Goal: Task Accomplishment & Management: Manage account settings

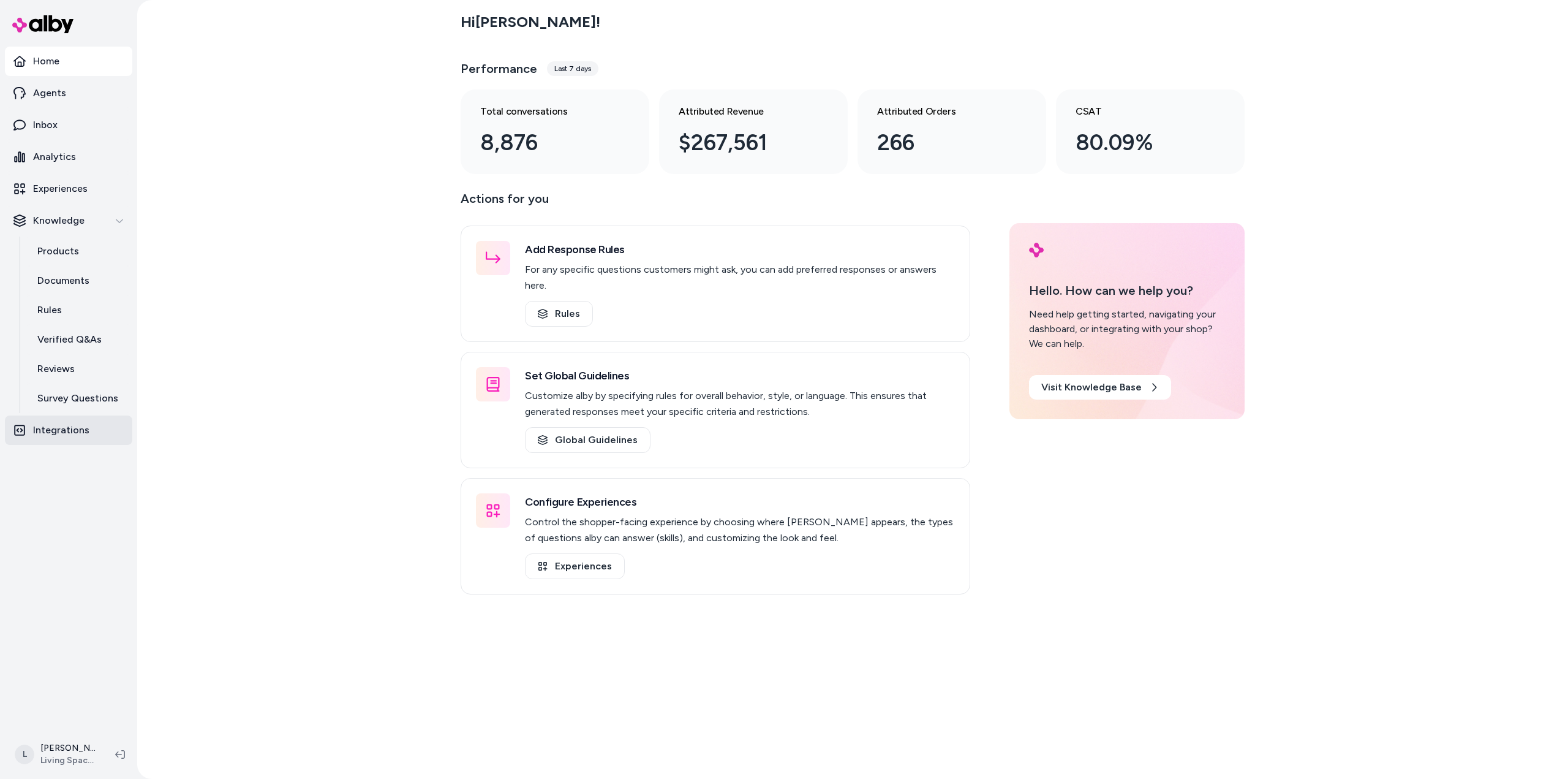
click at [63, 430] on p "Integrations" at bounding box center [61, 430] width 57 height 15
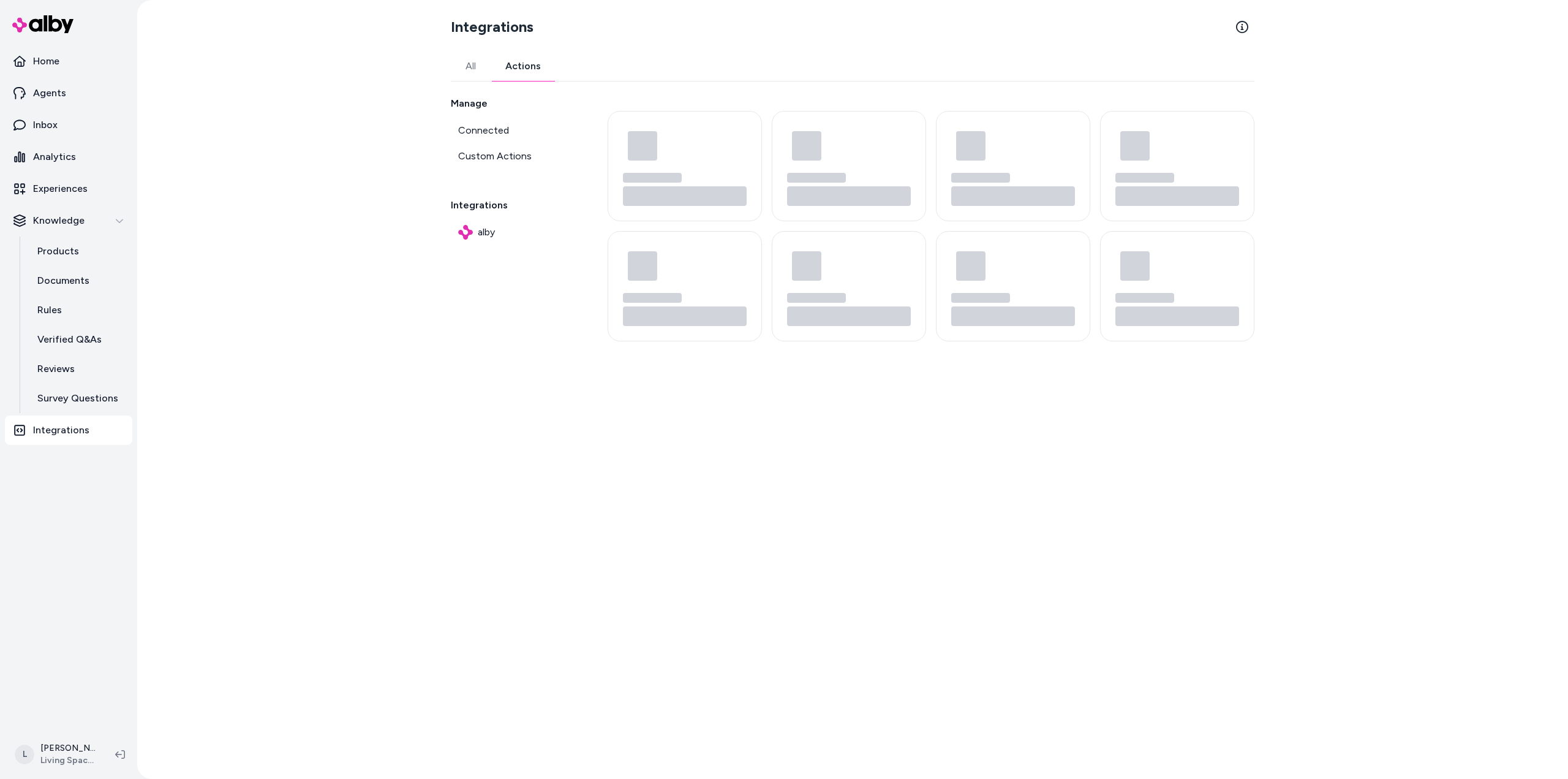
click at [519, 61] on button "Actions" at bounding box center [523, 65] width 65 height 29
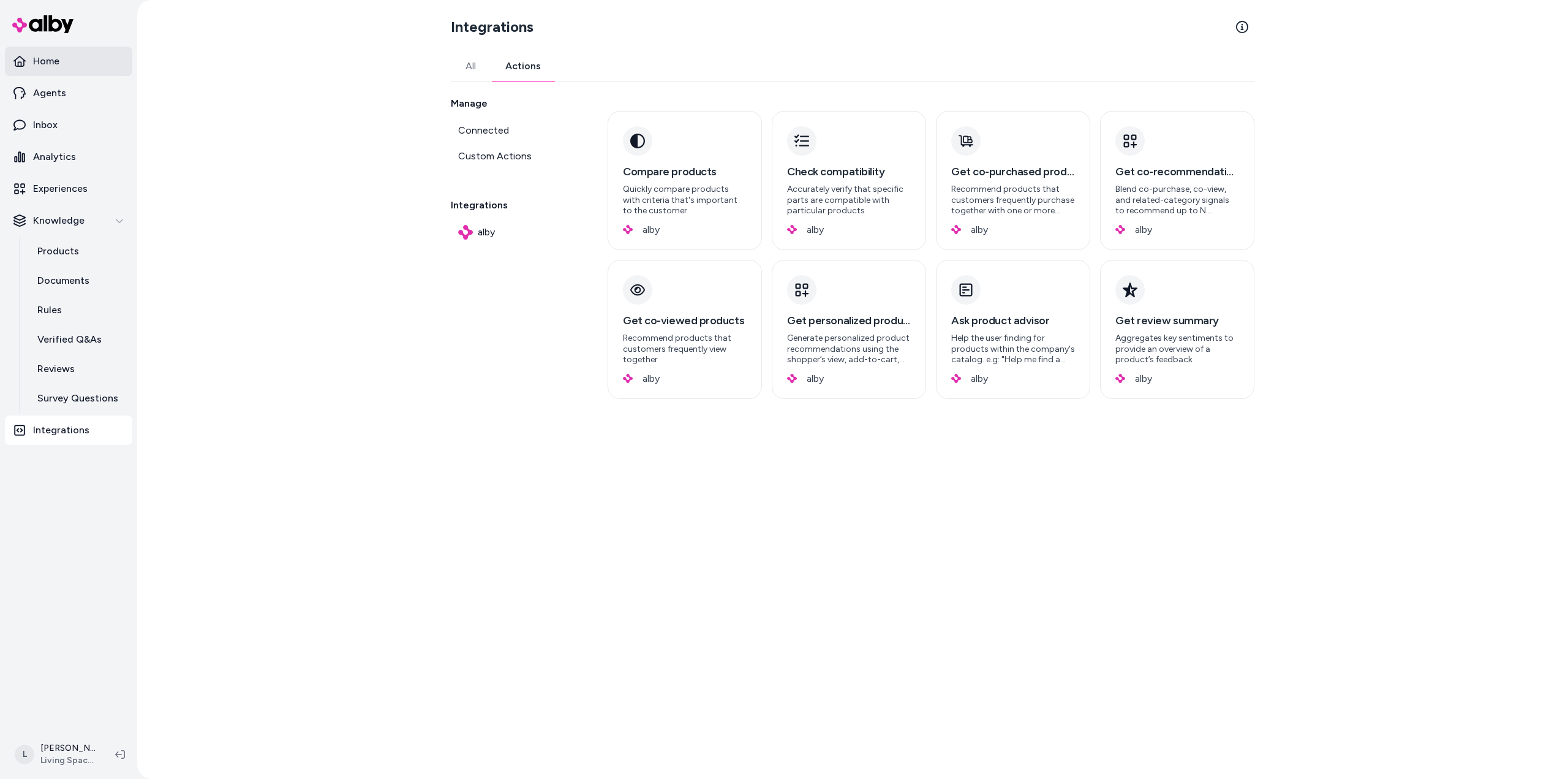
click at [53, 57] on p "Home" at bounding box center [46, 61] width 26 height 15
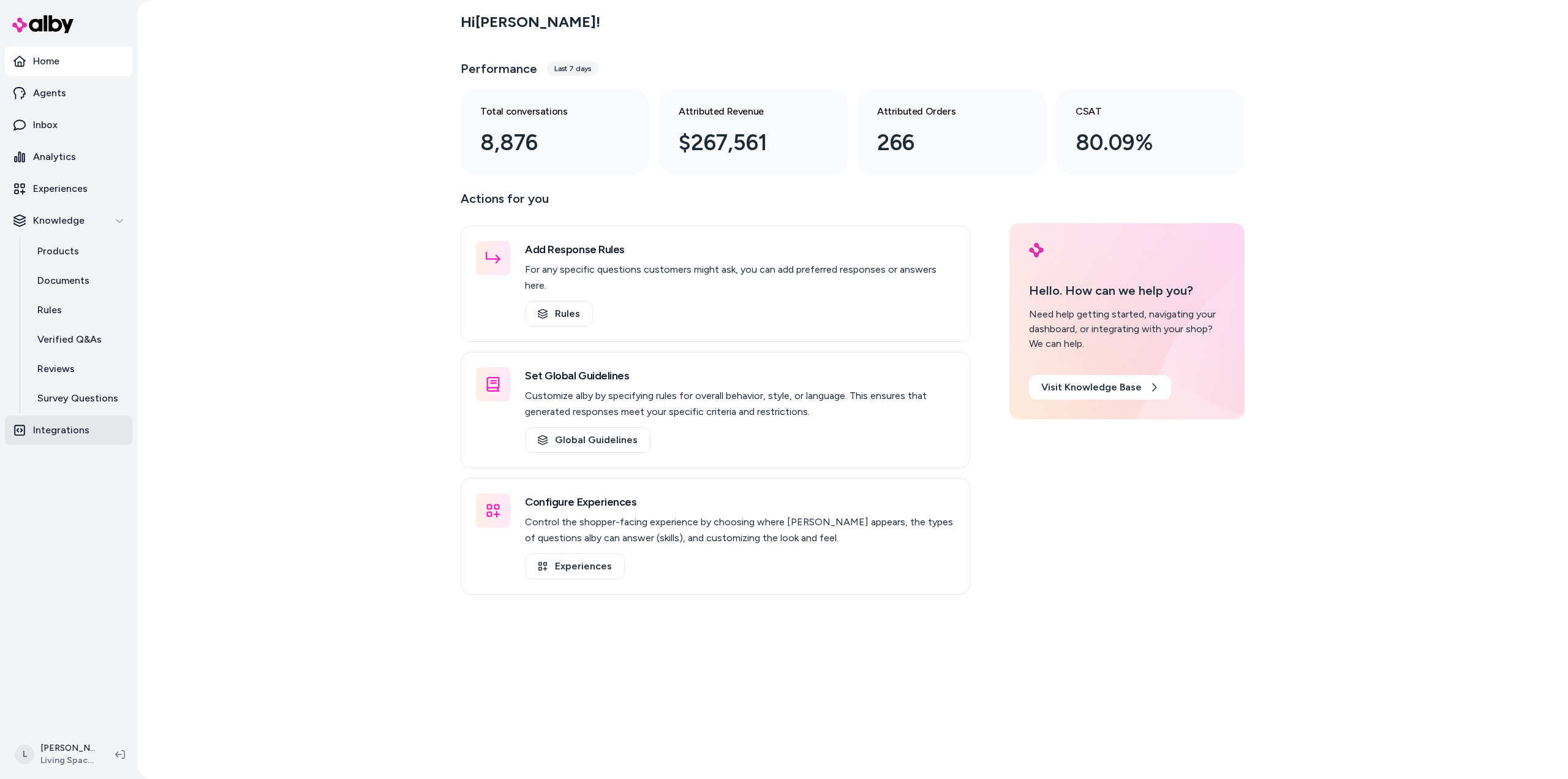
click at [50, 420] on link "Integrations" at bounding box center [68, 429] width 128 height 29
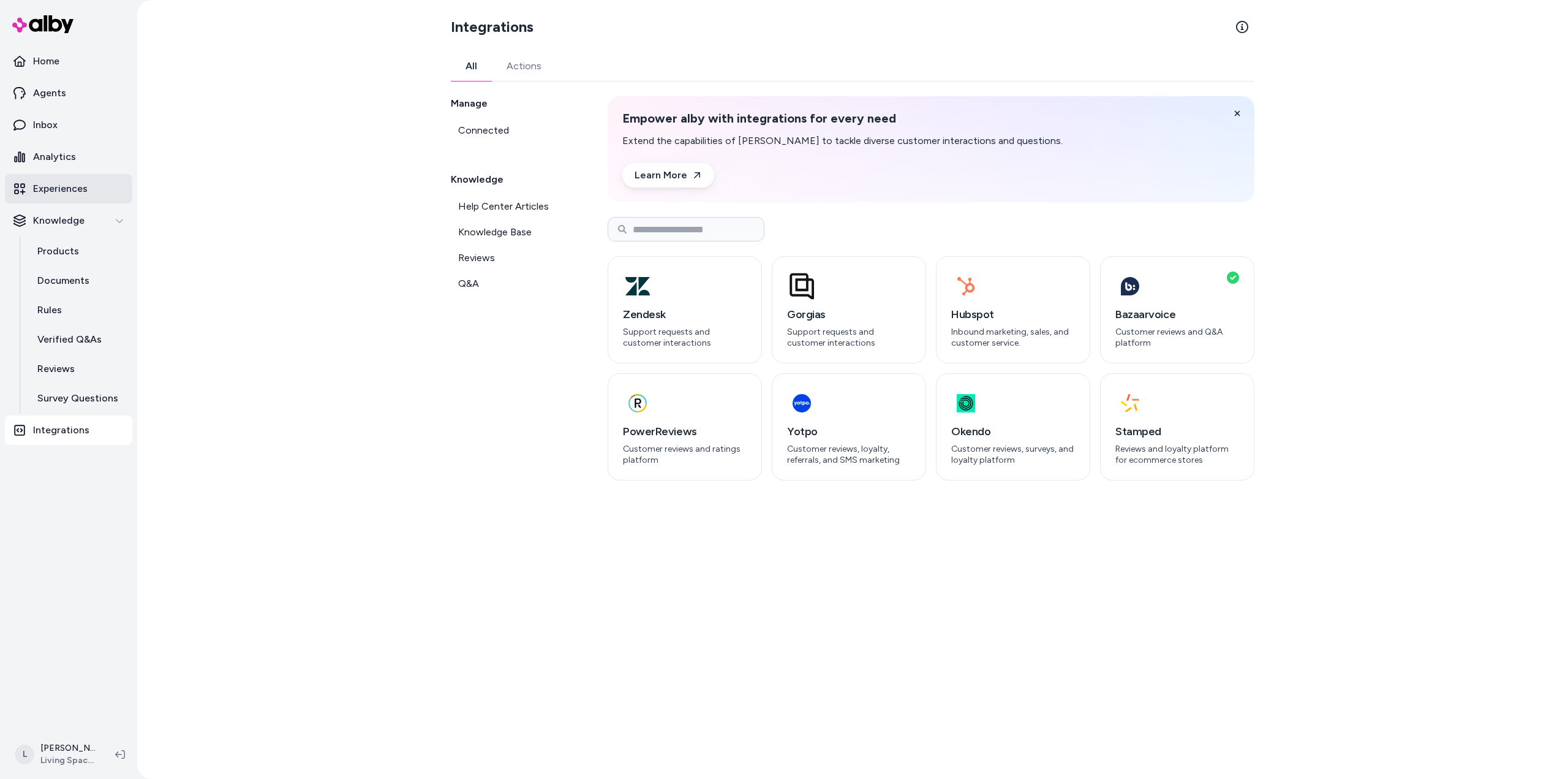
click at [56, 191] on p "Experiences" at bounding box center [60, 189] width 55 height 15
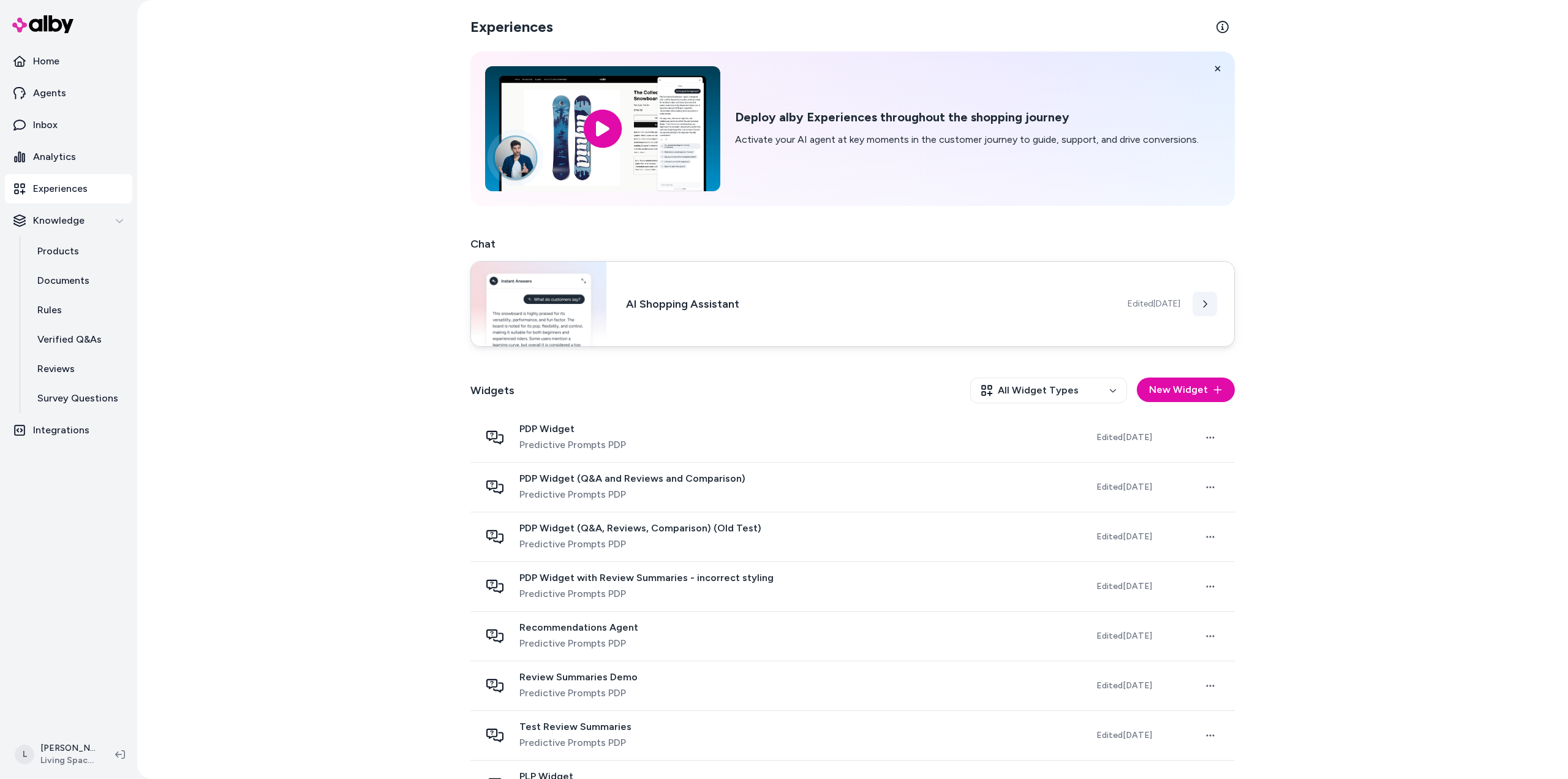
click at [1196, 306] on button at bounding box center [1205, 303] width 25 height 25
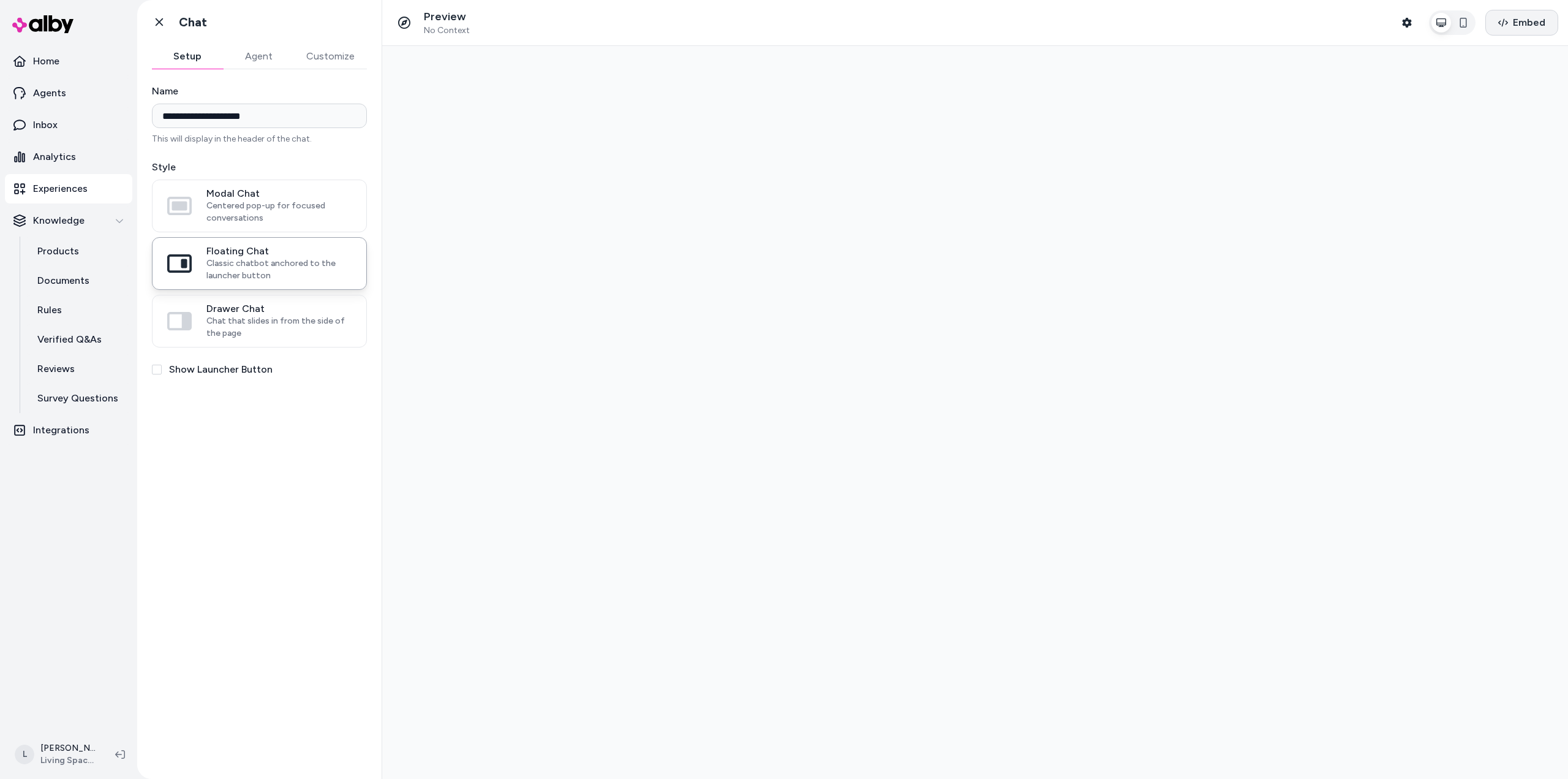
click at [1526, 26] on span "Embed" at bounding box center [1529, 23] width 32 height 15
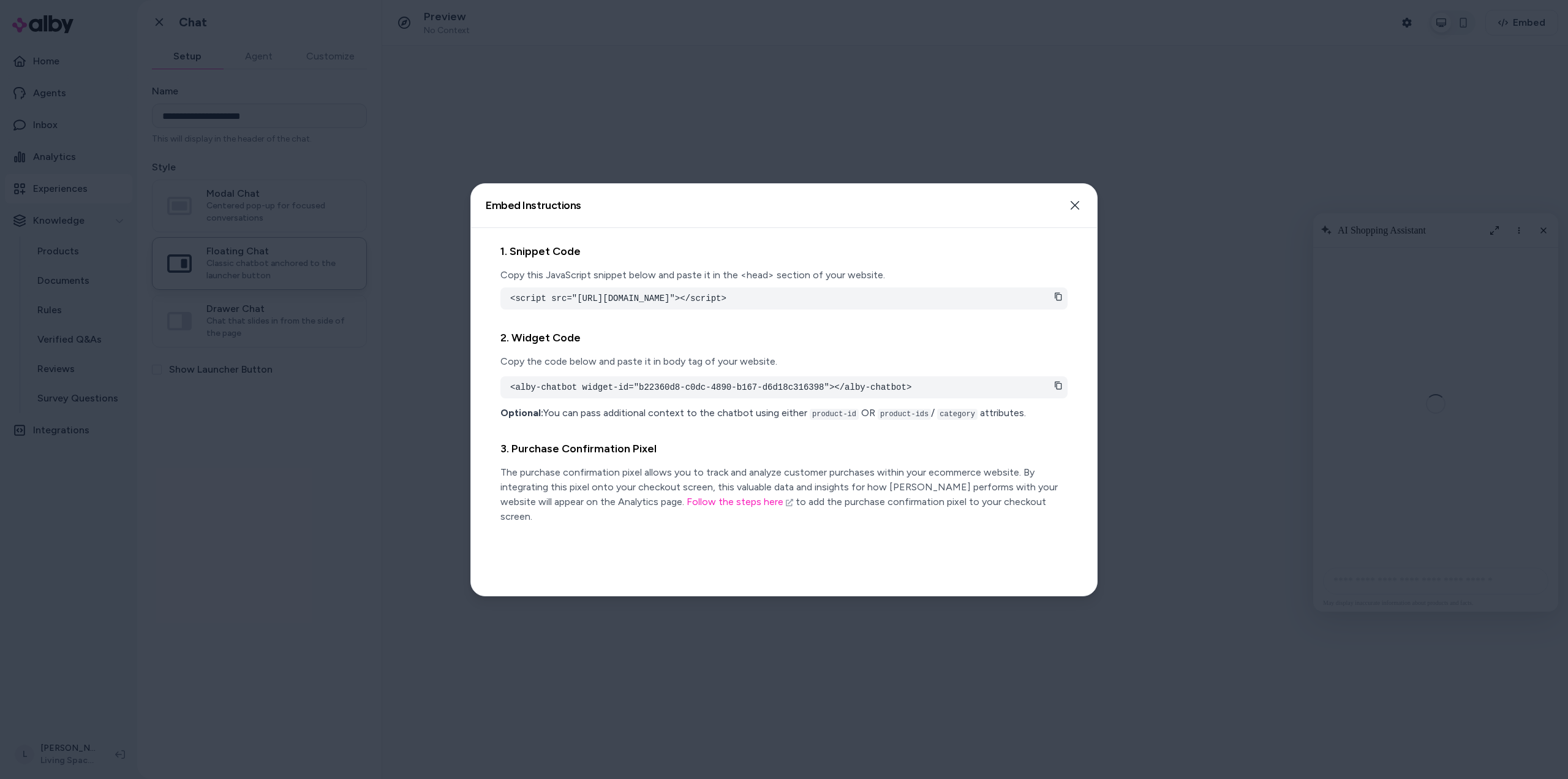
scroll to position [1064, 0]
drag, startPoint x: 773, startPoint y: 299, endPoint x: 855, endPoint y: 300, distance: 82.0
click at [855, 300] on pre "<script src="[URL][DOMAIN_NAME]"></script>" at bounding box center [784, 298] width 547 height 12
click at [903, 296] on pre "<script src="[URL][DOMAIN_NAME]"></script>" at bounding box center [784, 298] width 547 height 12
drag, startPoint x: 932, startPoint y: 297, endPoint x: 1146, endPoint y: 305, distance: 214.1
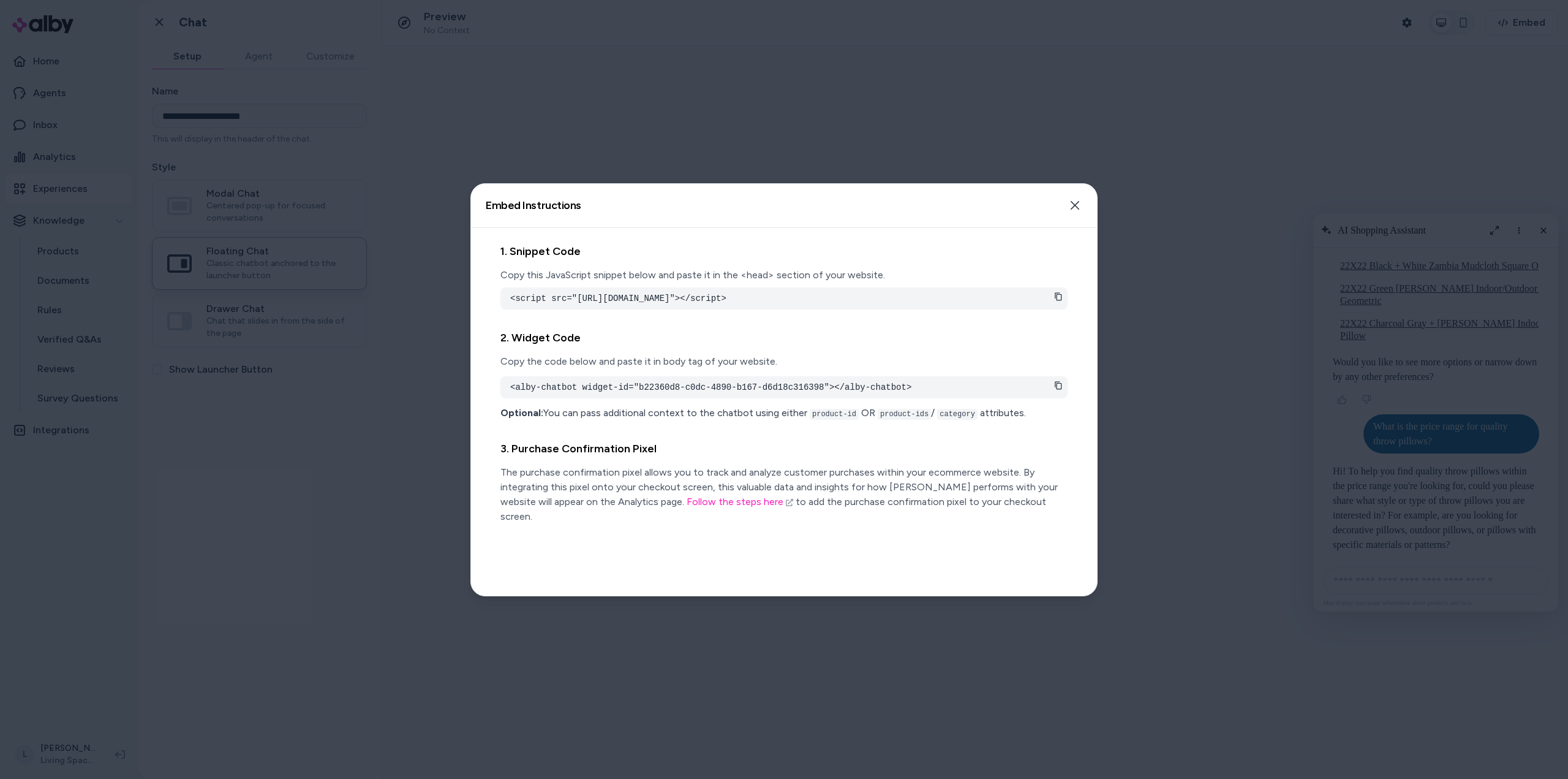
click at [1146, 305] on body "**********" at bounding box center [784, 390] width 1568 height 779
click at [757, 355] on p "Copy the code below and paste it in body tag of your website." at bounding box center [784, 362] width 567 height 15
drag, startPoint x: 818, startPoint y: 390, endPoint x: 499, endPoint y: 391, distance: 319.0
click at [499, 391] on div "1. Snippet Code Copy this JavaScript snippet below and paste it in the <head> s…" at bounding box center [784, 411] width 626 height 368
copy pre "<alby-chatbot widget-id="b22360d8-c0dc-4890-b167-d6d18c316398"></alby-chatbot>"
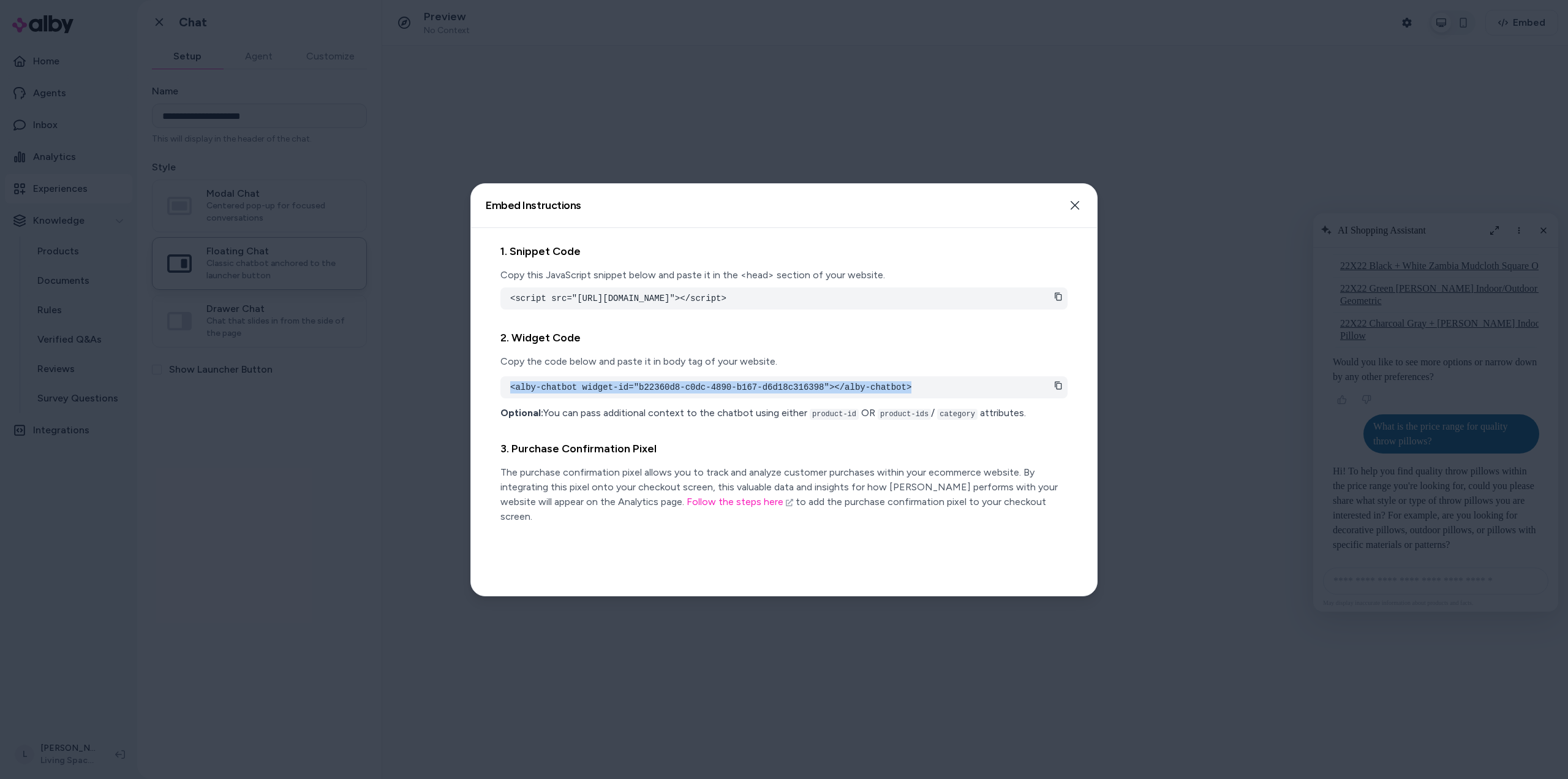
click at [642, 390] on pre "<alby-chatbot widget-id="b22360d8-c0dc-4890-b167-d6d18c316398"></alby-chatbot>" at bounding box center [784, 387] width 547 height 12
drag, startPoint x: 629, startPoint y: 386, endPoint x: 797, endPoint y: 387, distance: 168.0
click at [797, 387] on pre "<alby-chatbot widget-id="b22360d8-c0dc-4890-b167-d6d18c316398"></alby-chatbot>" at bounding box center [784, 387] width 547 height 12
copy pre "b22360d8-c0dc-4890-b167-d6d18c316398"
click at [1078, 205] on icon "button" at bounding box center [1075, 205] width 9 height 9
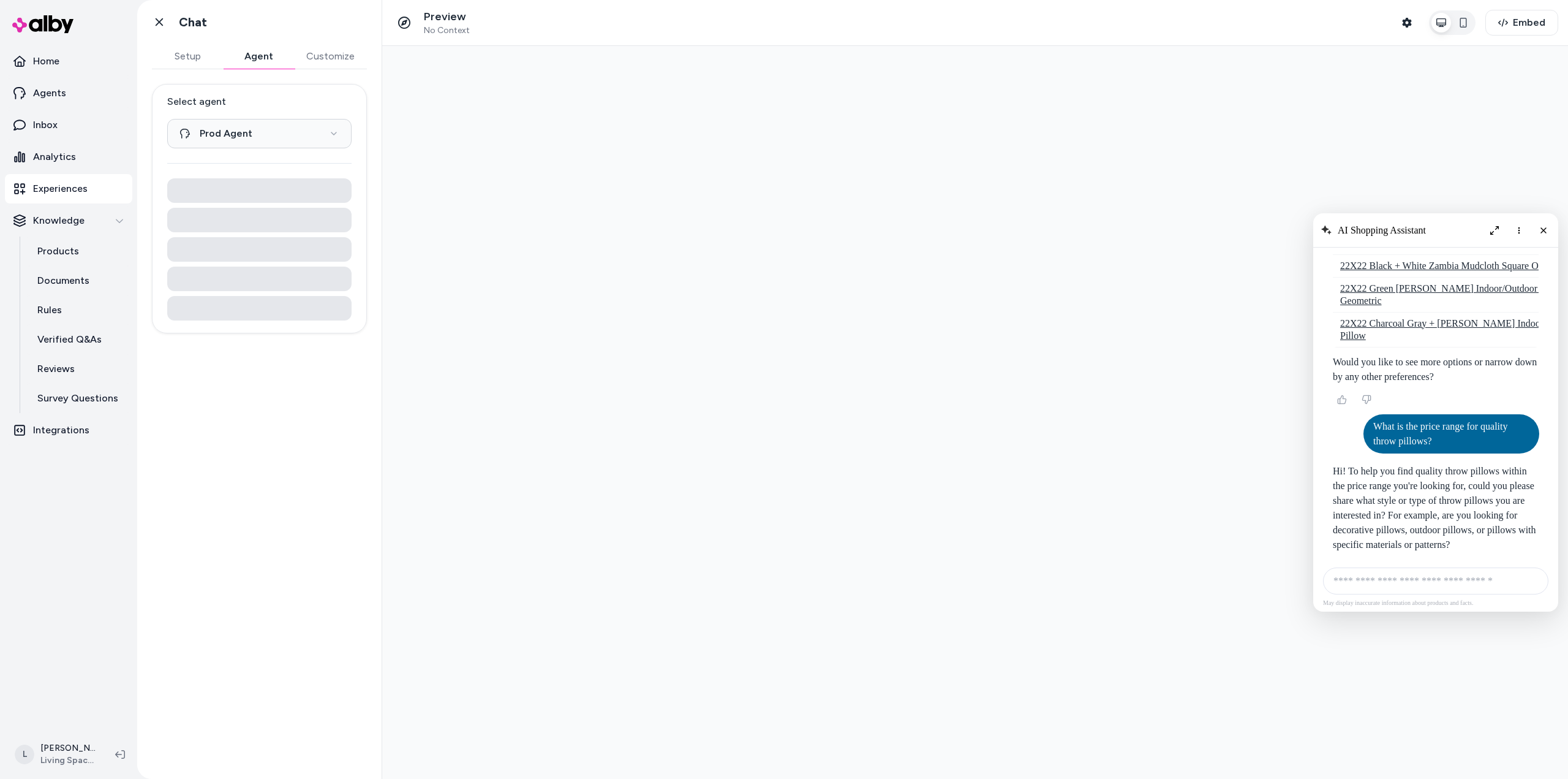
click at [263, 56] on button "Agent" at bounding box center [258, 57] width 71 height 25
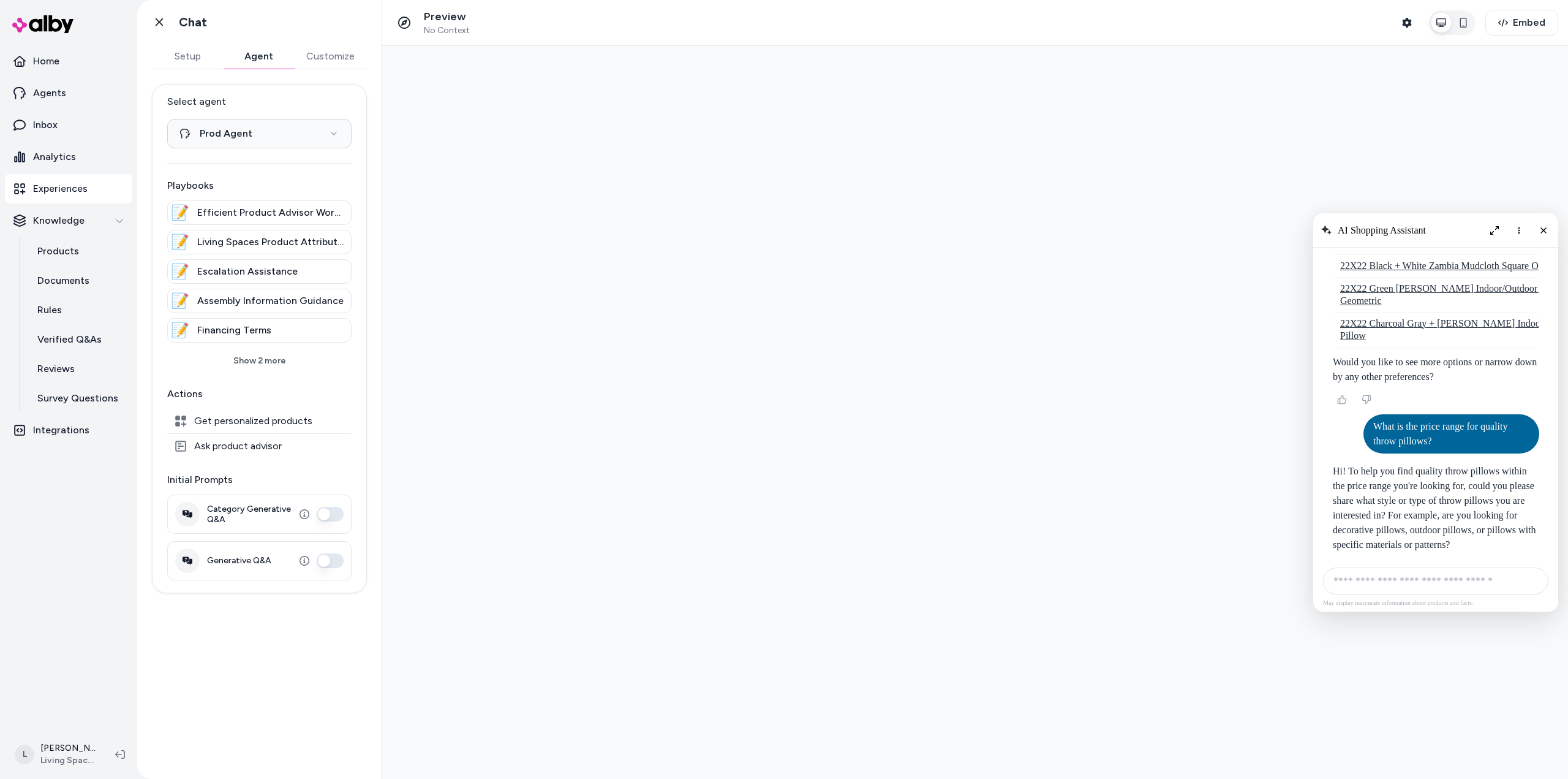
click at [314, 51] on button "Customize" at bounding box center [330, 57] width 73 height 25
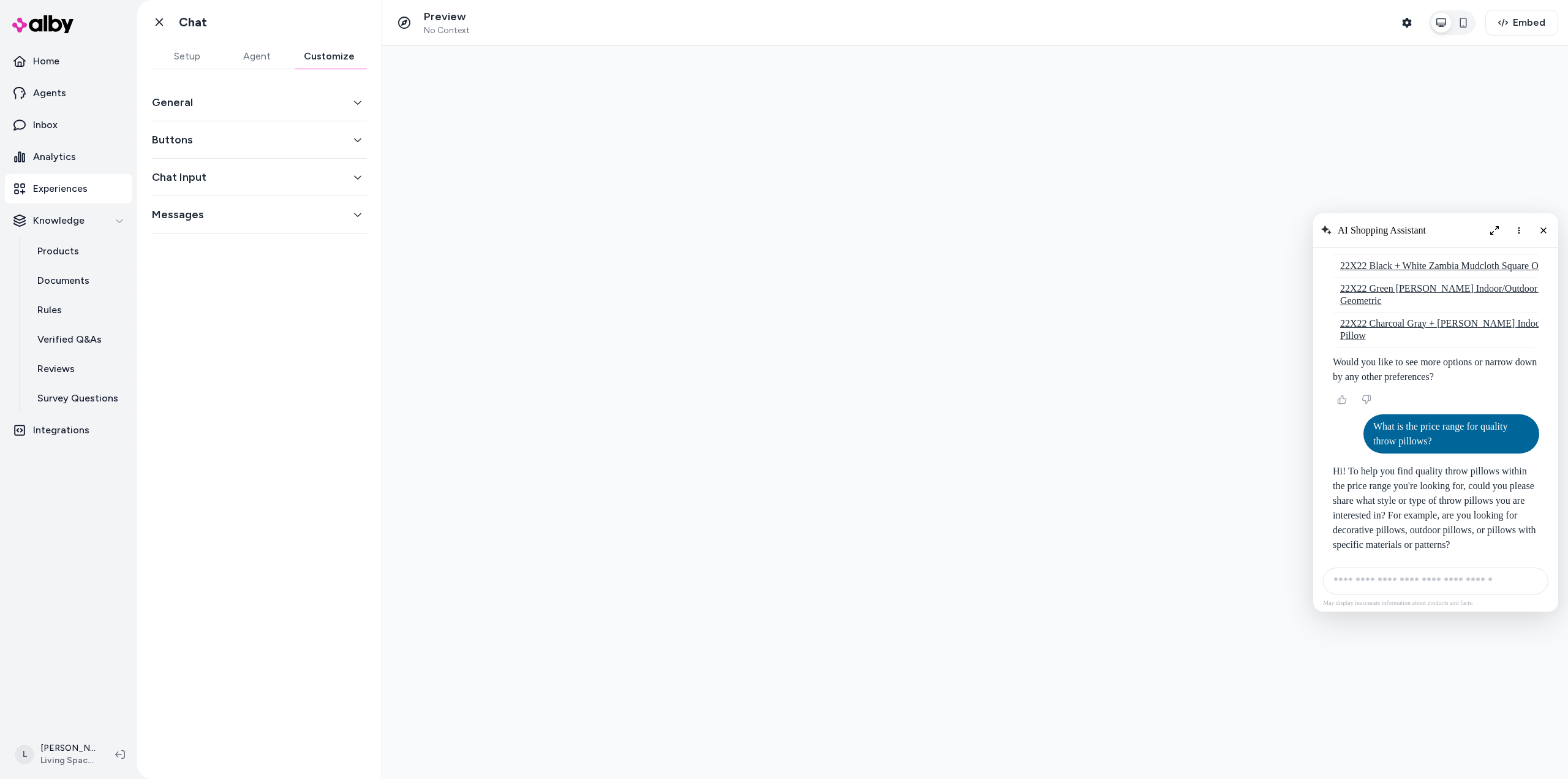
click at [223, 208] on button "Messages" at bounding box center [259, 215] width 215 height 17
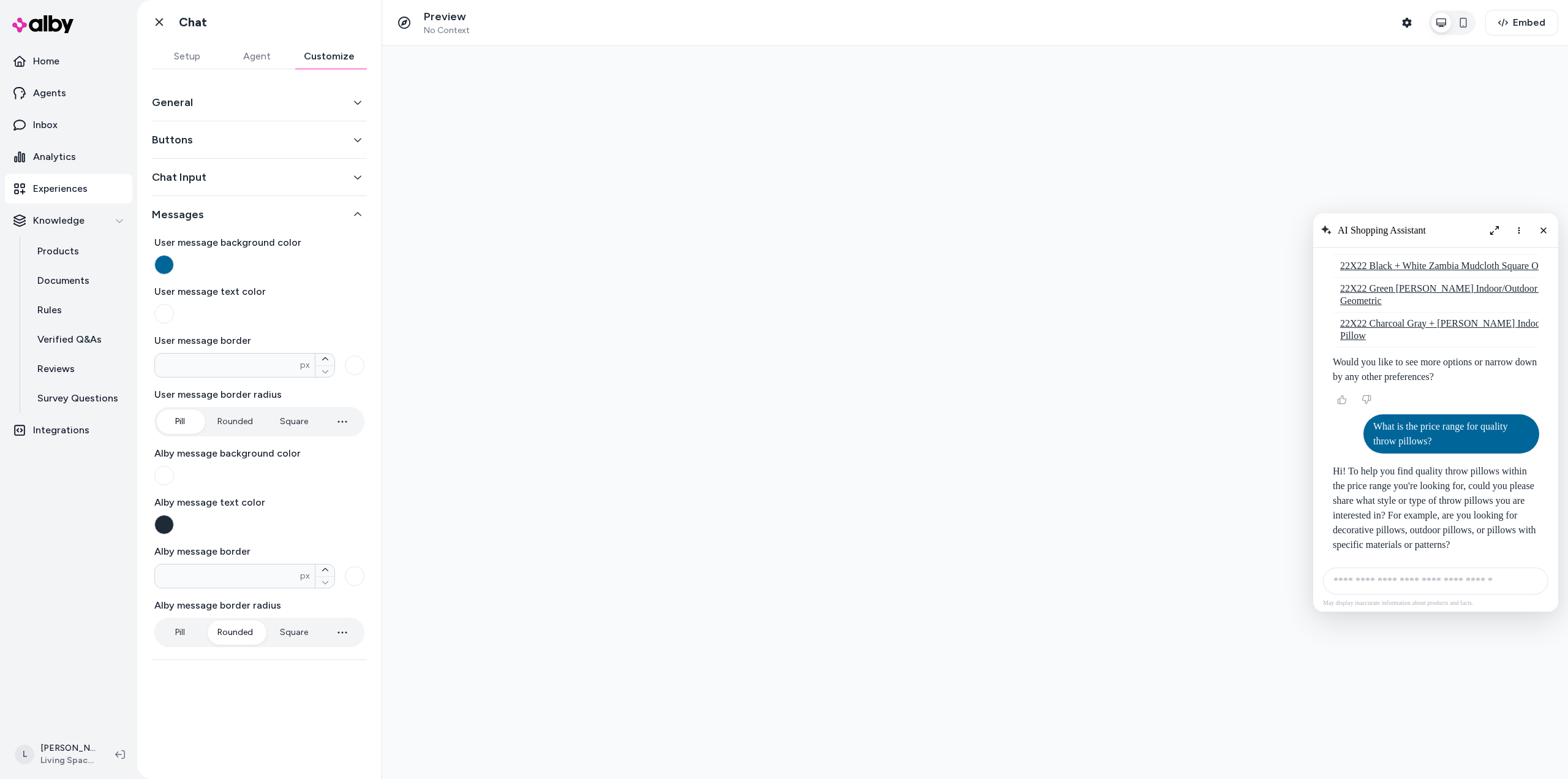
click at [227, 179] on button "Chat Input" at bounding box center [259, 177] width 215 height 17
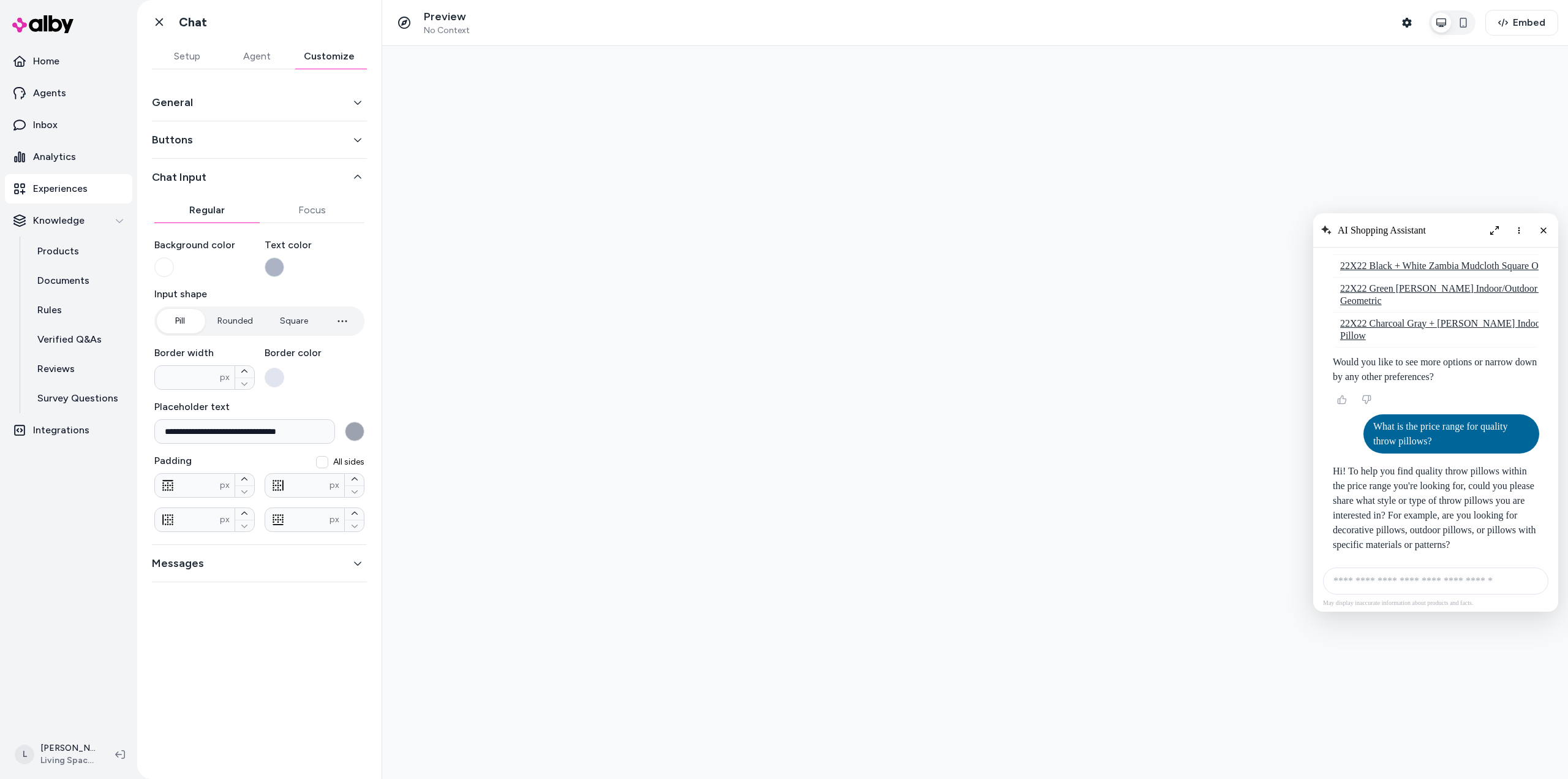
click at [220, 130] on div "Buttons" at bounding box center [259, 140] width 215 height 38
click at [221, 140] on button "Buttons" at bounding box center [259, 140] width 215 height 17
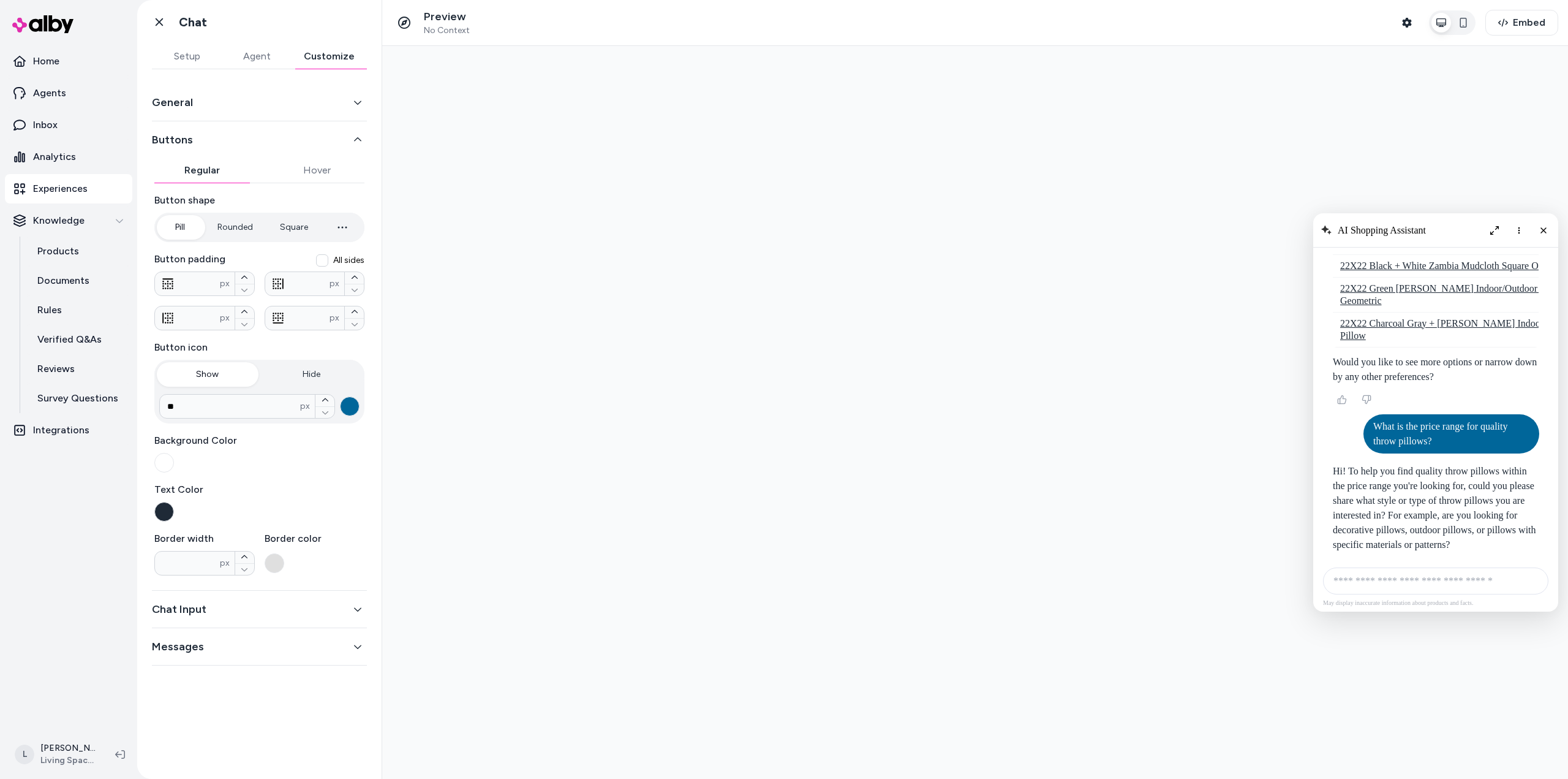
click at [223, 98] on button "General" at bounding box center [259, 102] width 215 height 17
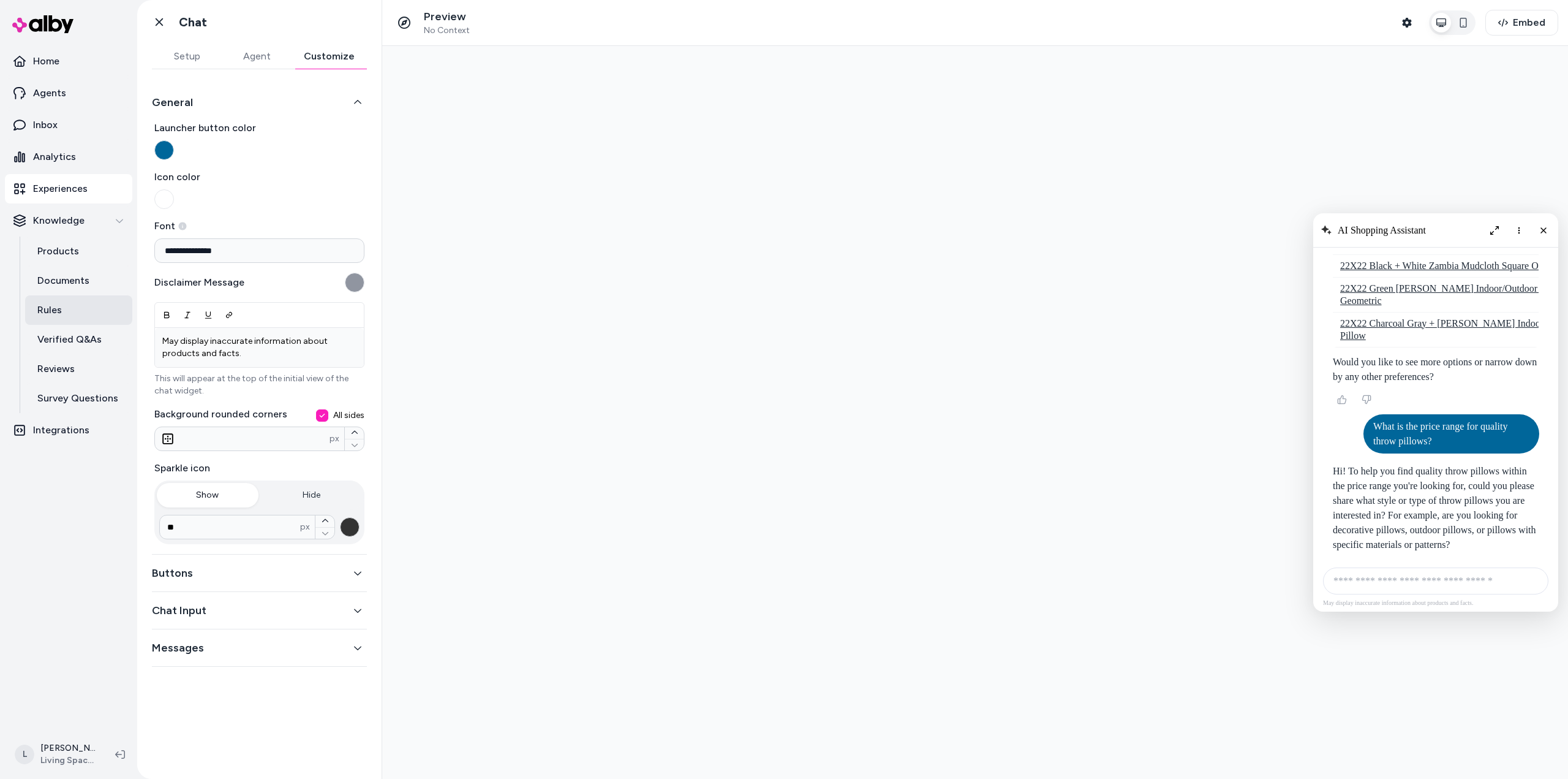
click at [50, 313] on p "Rules" at bounding box center [50, 310] width 25 height 15
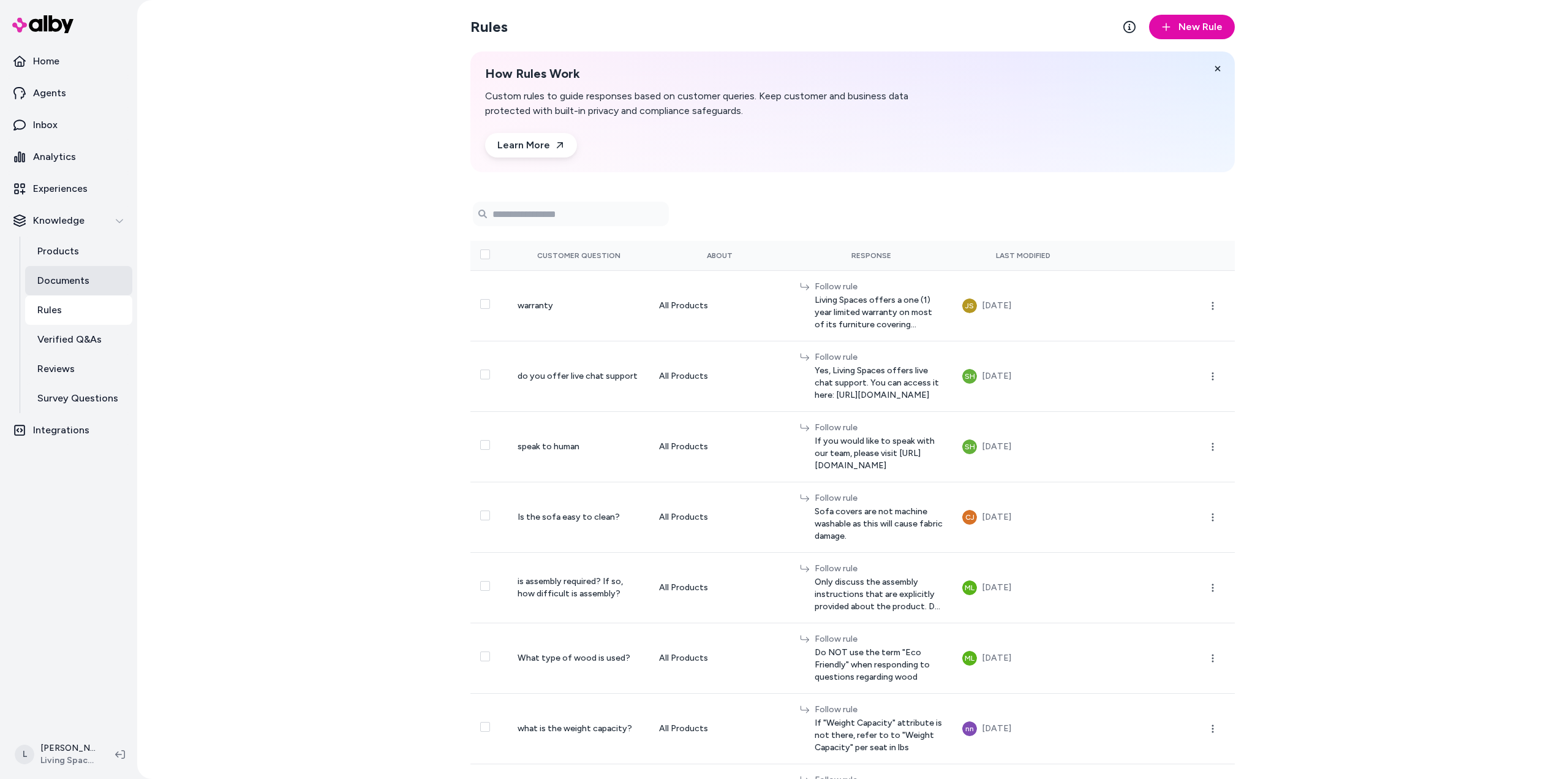
click at [55, 280] on p "Documents" at bounding box center [63, 281] width 52 height 15
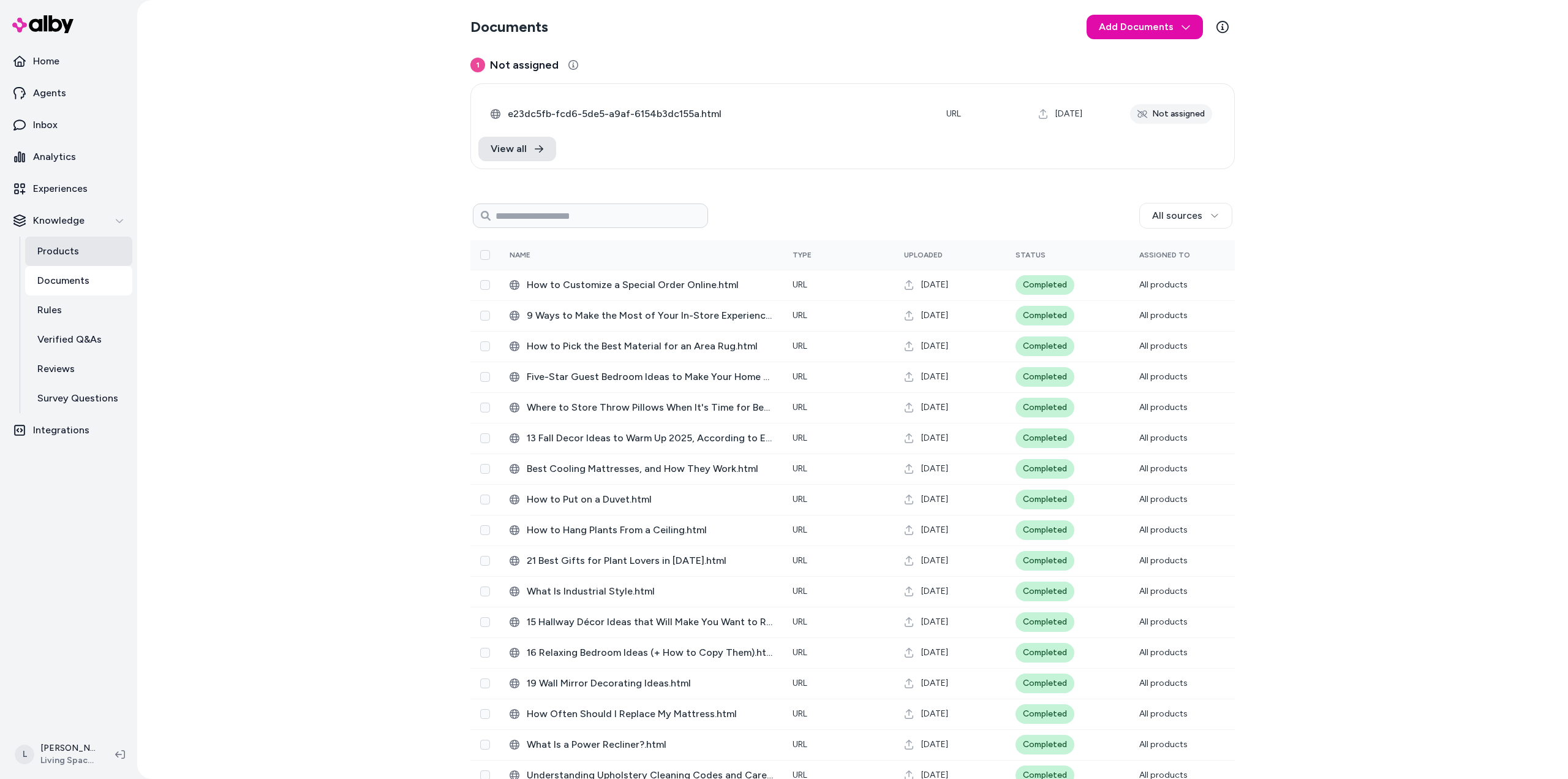
click at [79, 247] on link "Products" at bounding box center [78, 251] width 107 height 29
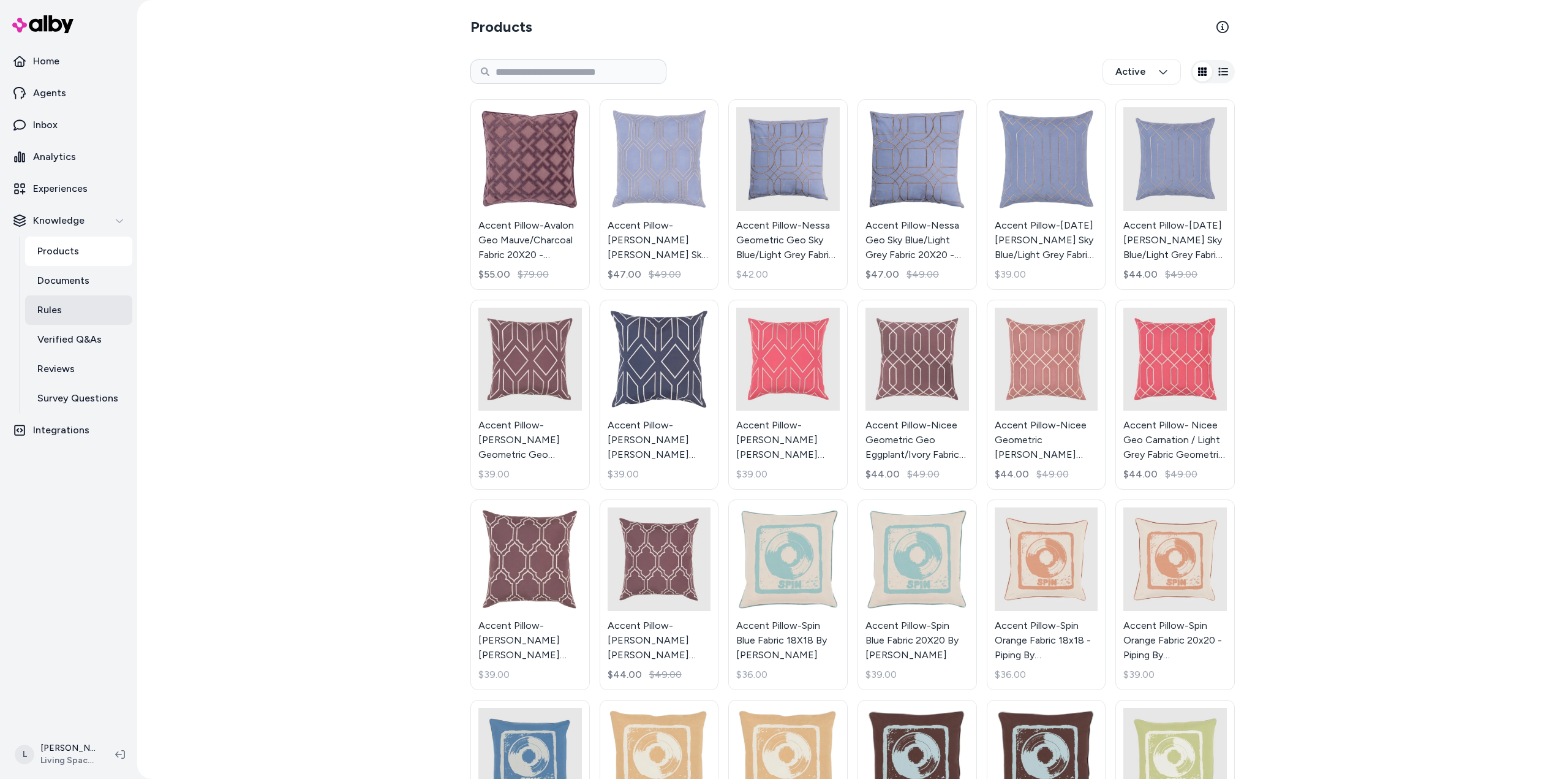
click at [53, 309] on p "Rules" at bounding box center [50, 310] width 25 height 15
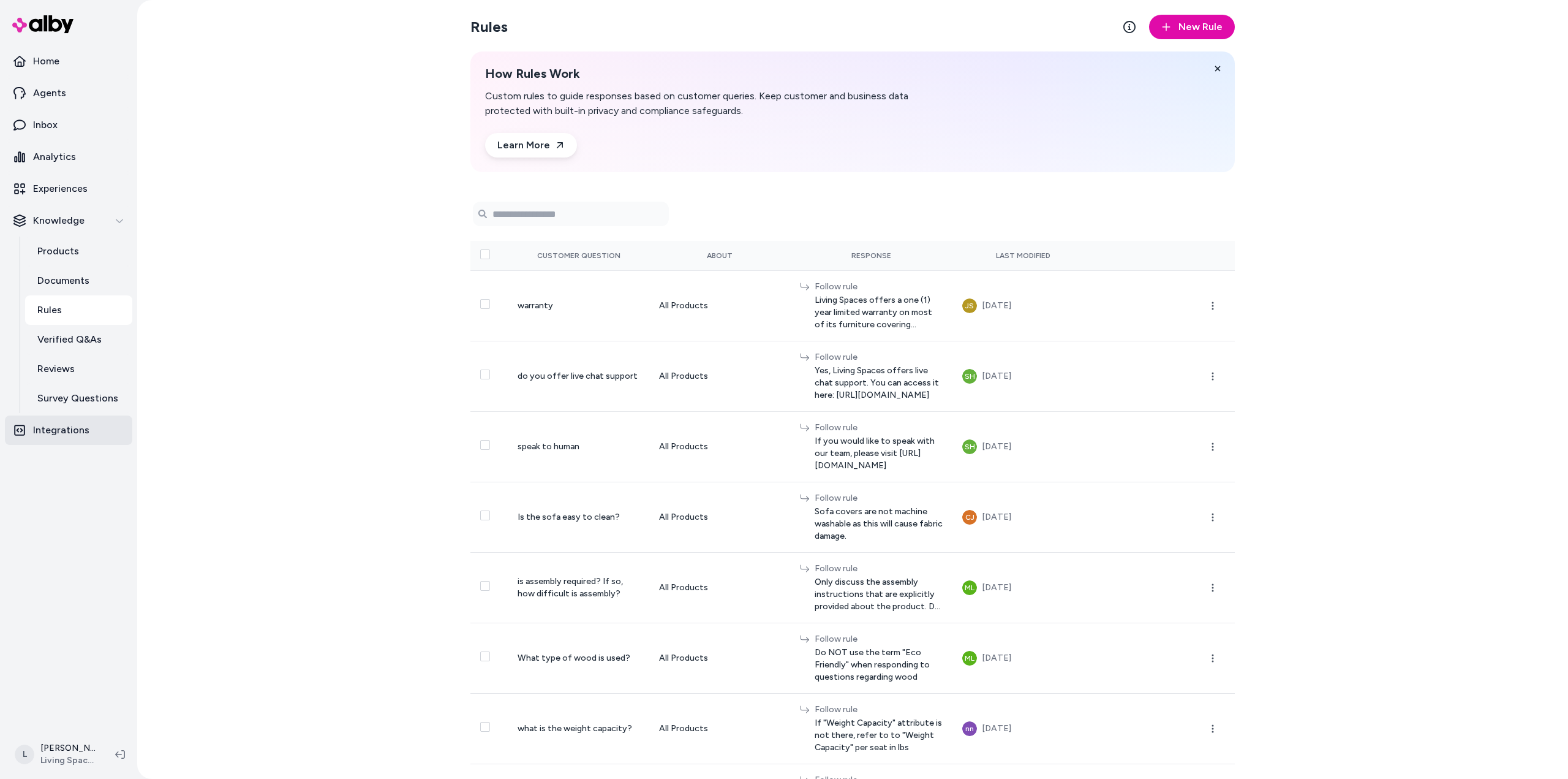
click at [53, 431] on p "Integrations" at bounding box center [61, 430] width 57 height 15
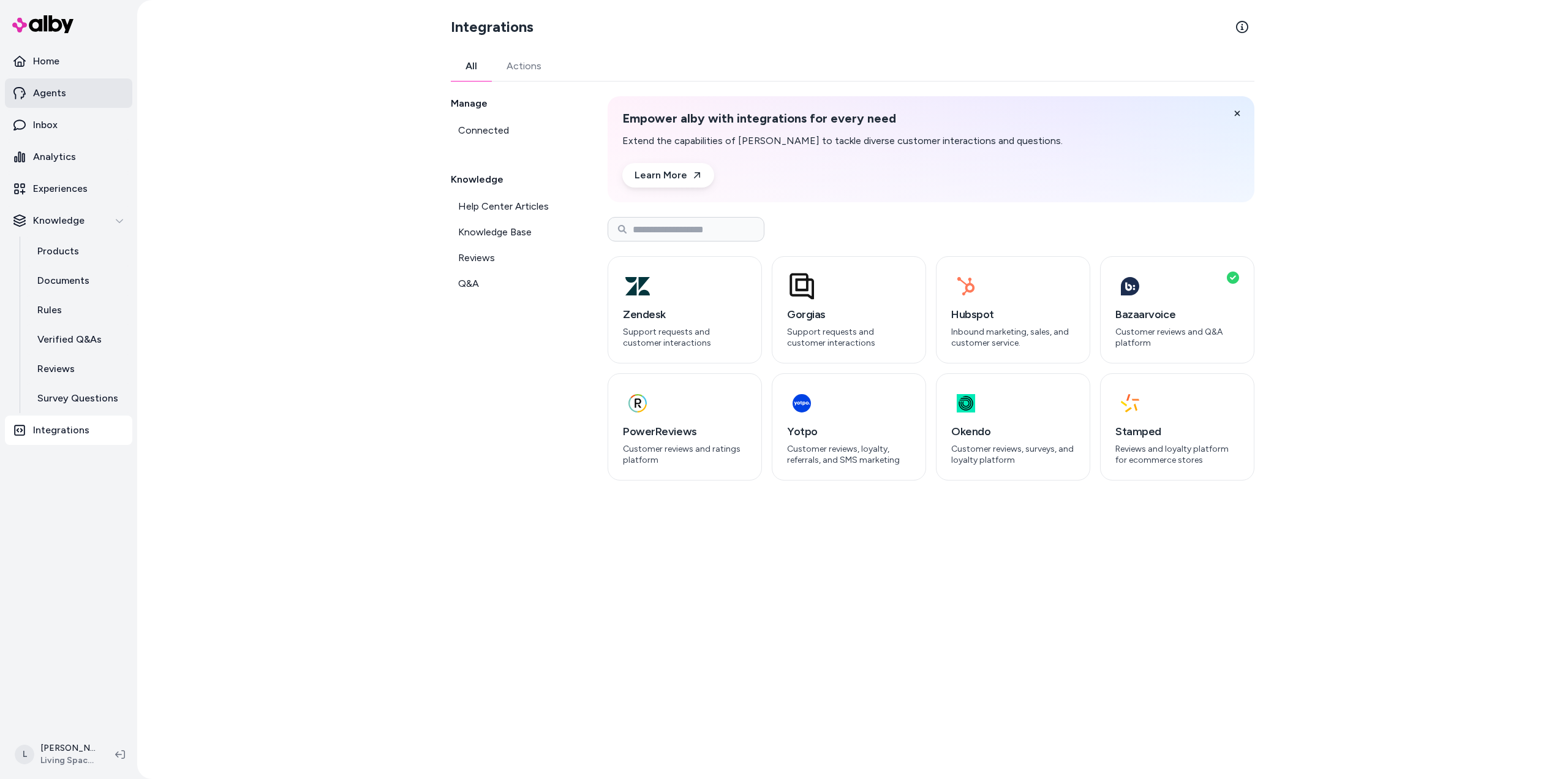
click at [67, 90] on link "Agents" at bounding box center [68, 93] width 128 height 29
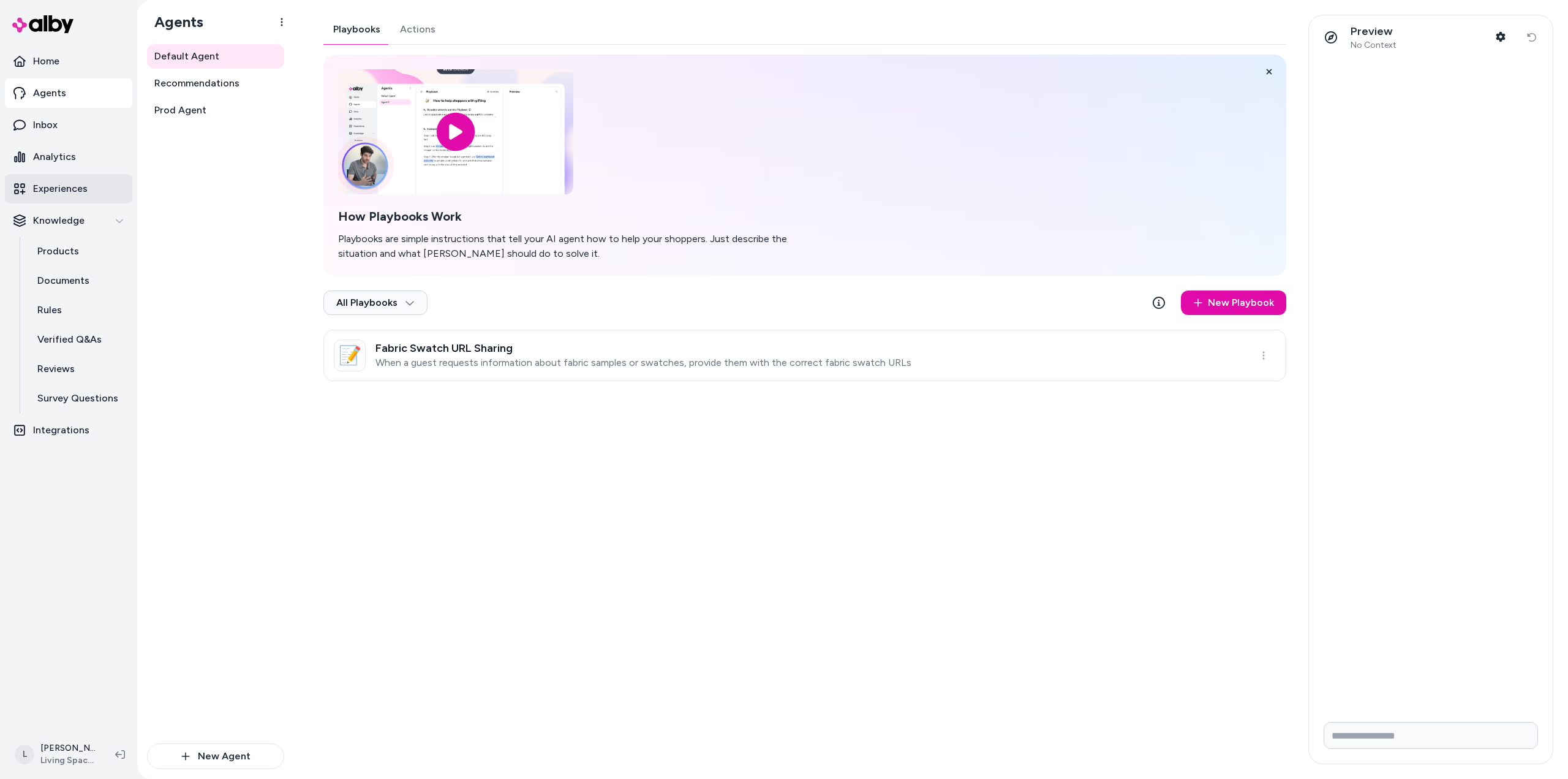
click at [71, 189] on p "Experiences" at bounding box center [60, 189] width 55 height 15
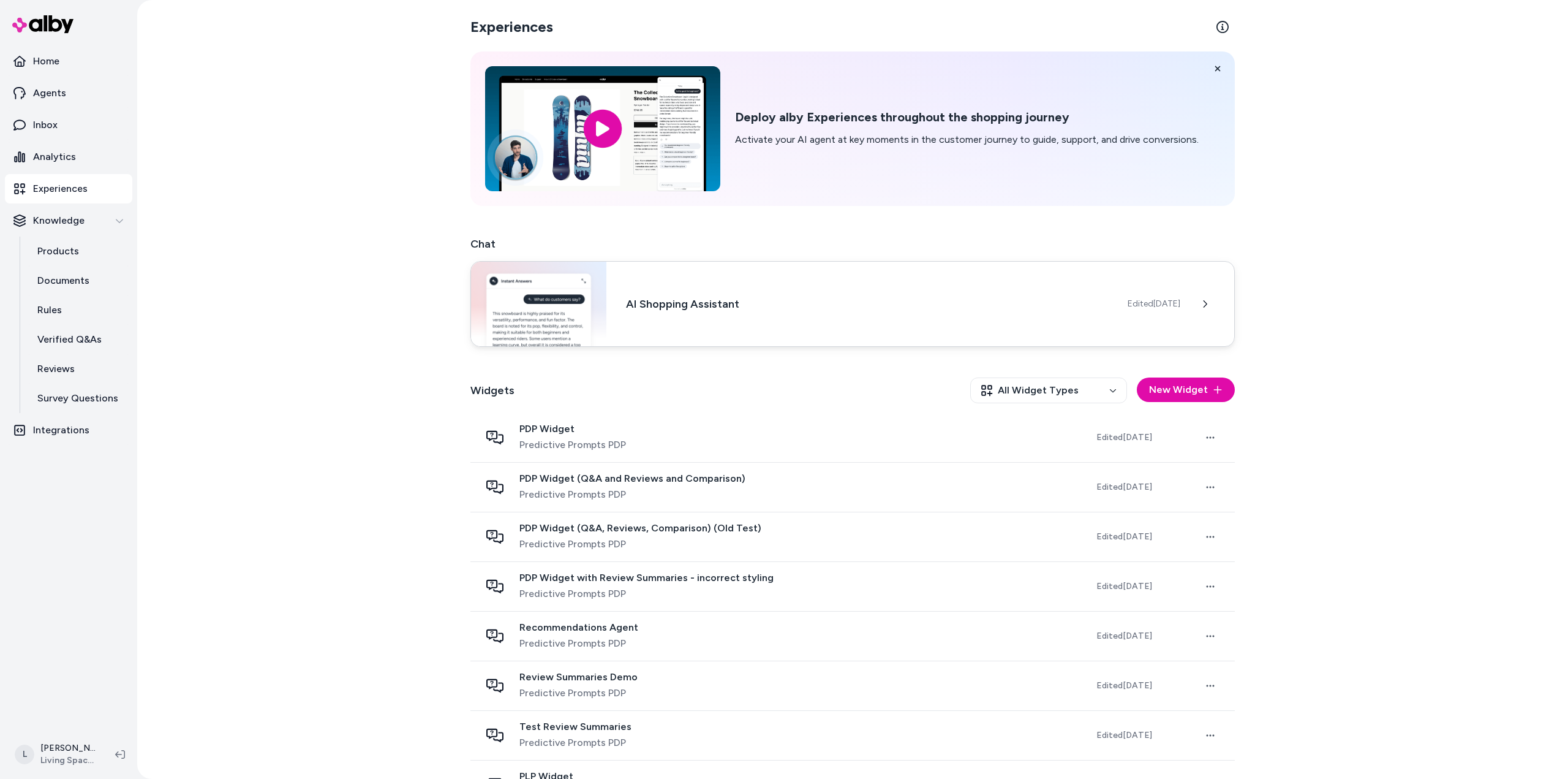
click at [1190, 308] on div "Edited [DATE]" at bounding box center [1180, 303] width 107 height 25
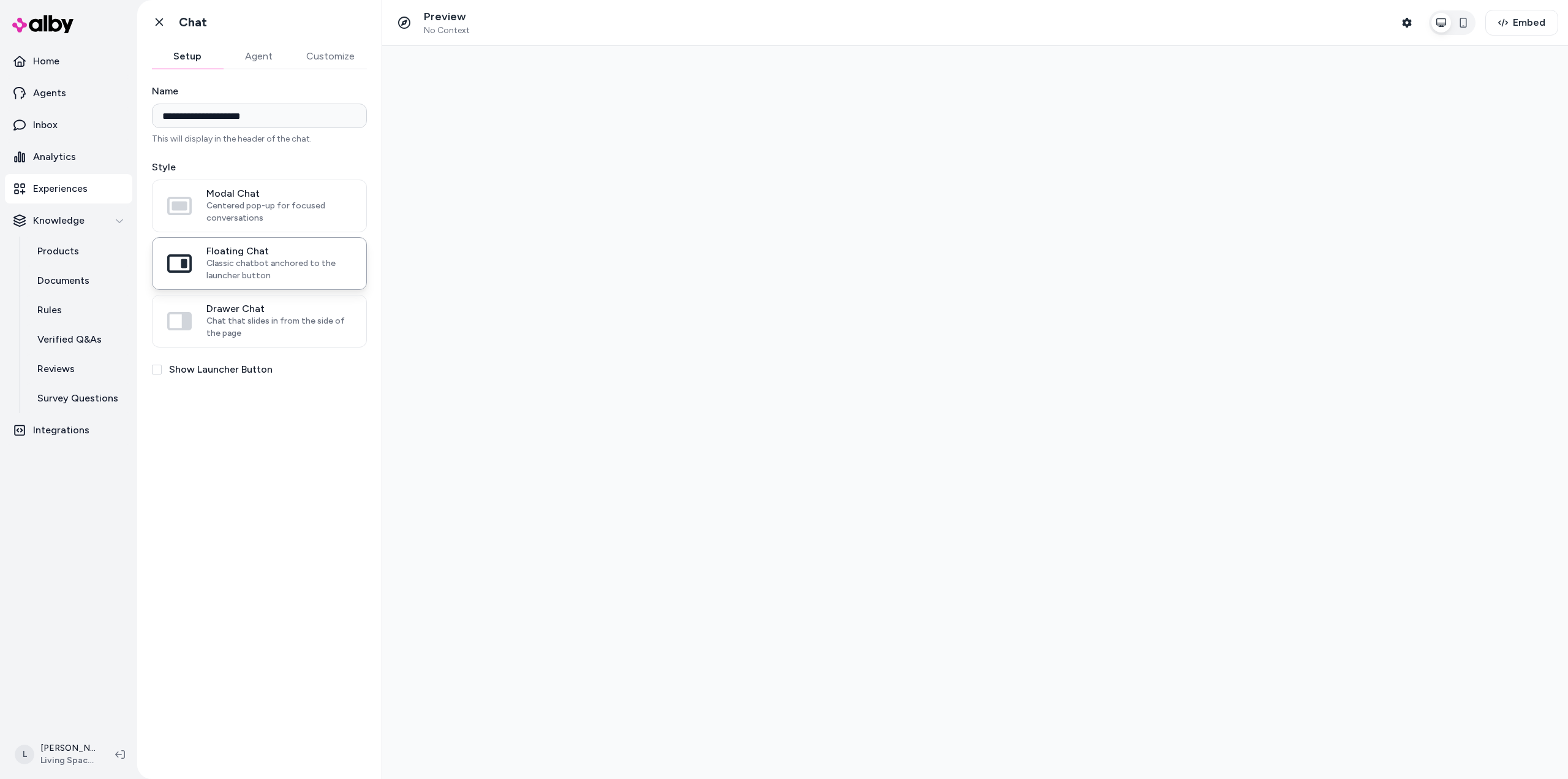
click at [247, 52] on button "Agent" at bounding box center [258, 57] width 71 height 25
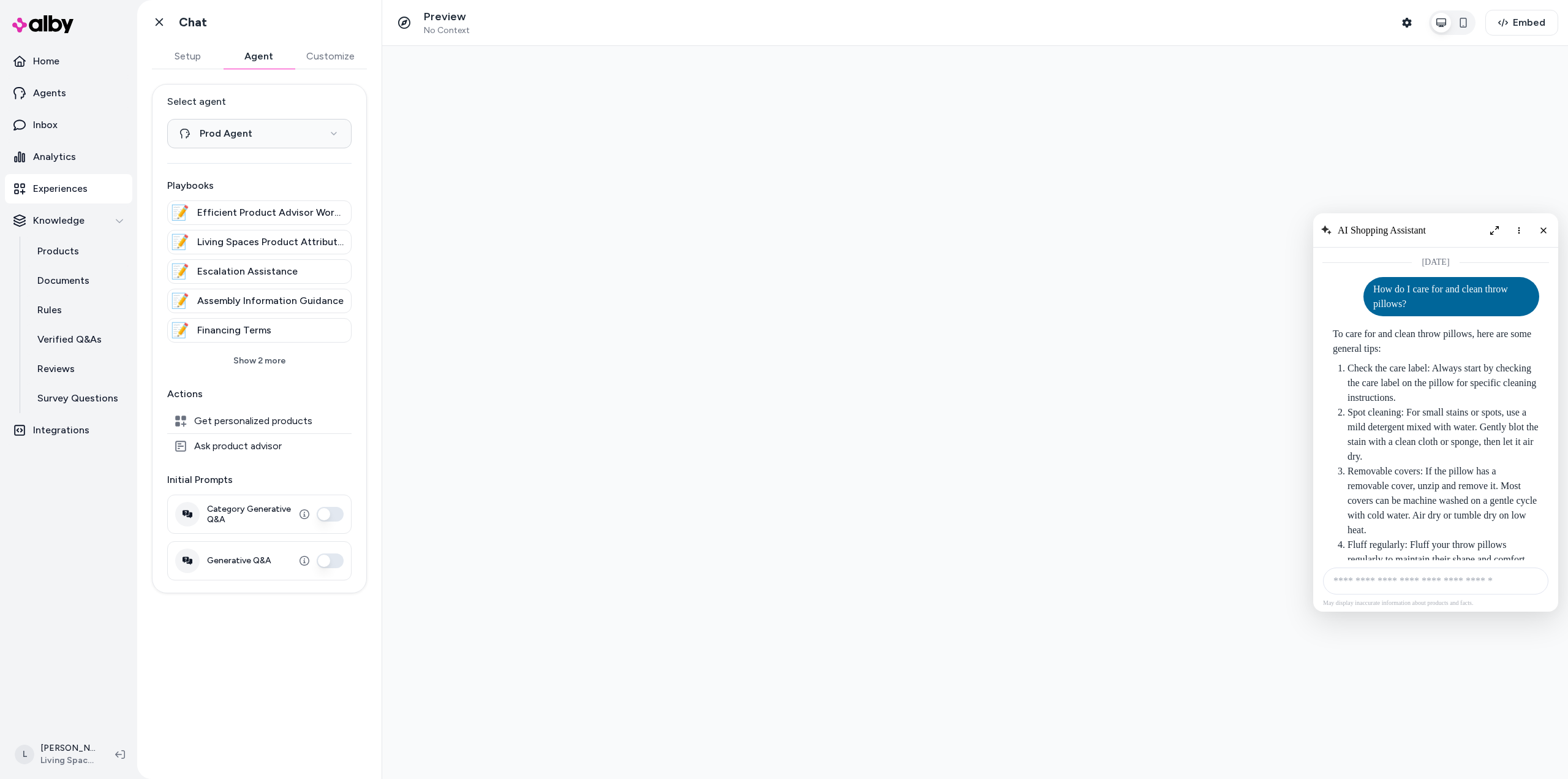
scroll to position [1064, 0]
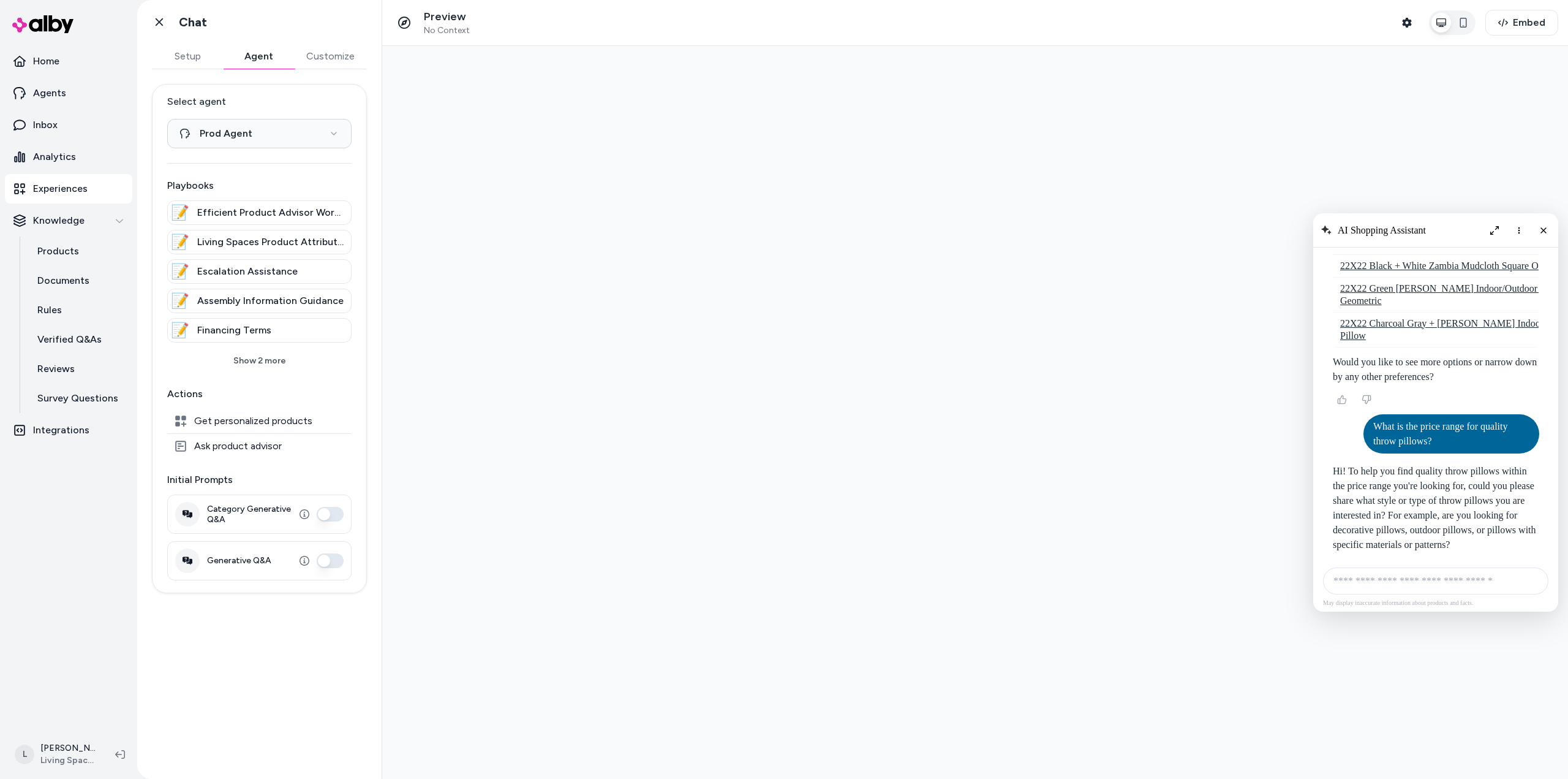
click at [306, 54] on button "Customize" at bounding box center [330, 57] width 73 height 25
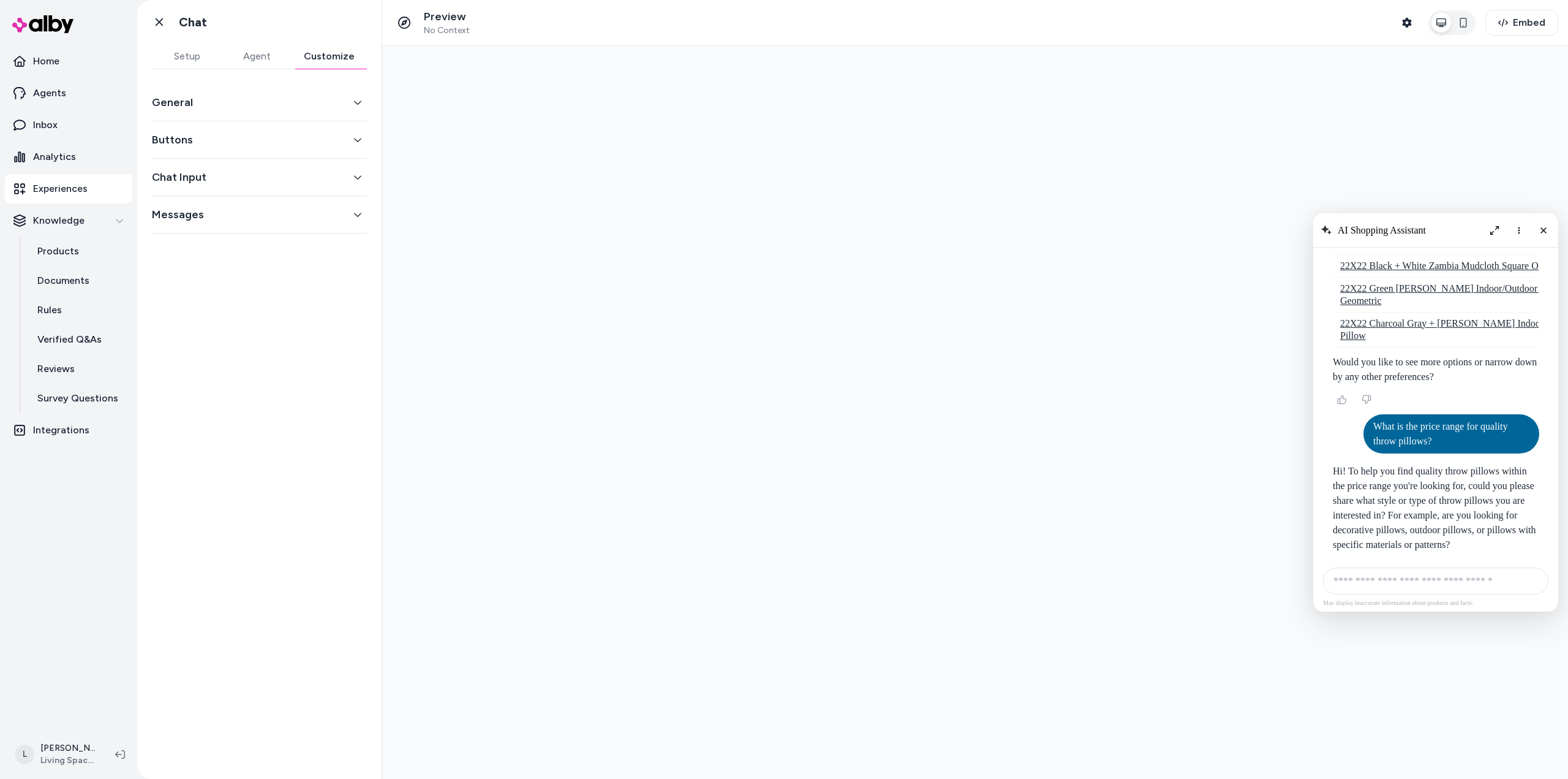
click at [243, 105] on button "General" at bounding box center [259, 102] width 215 height 17
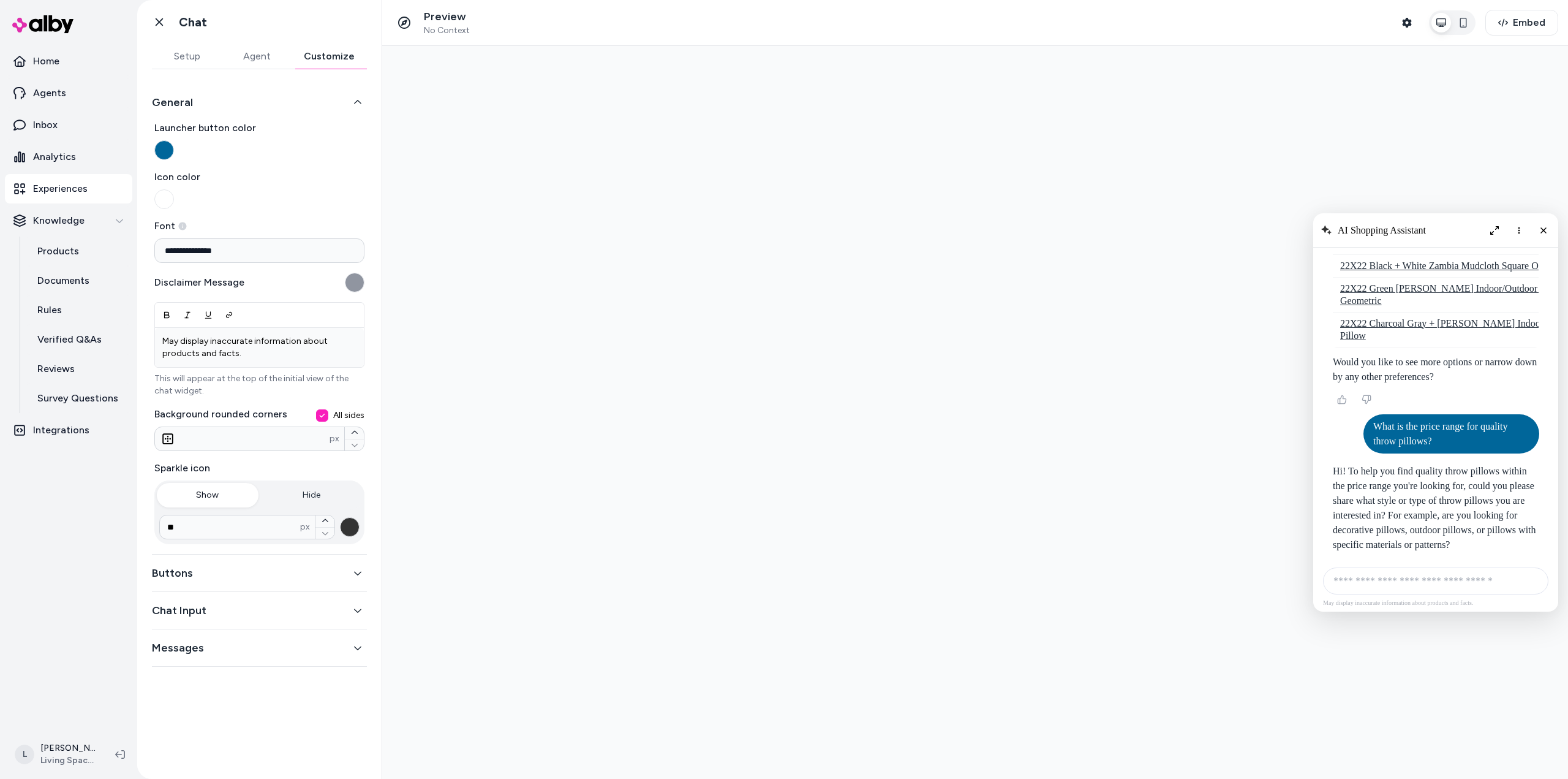
click at [200, 579] on button "Buttons" at bounding box center [259, 573] width 215 height 17
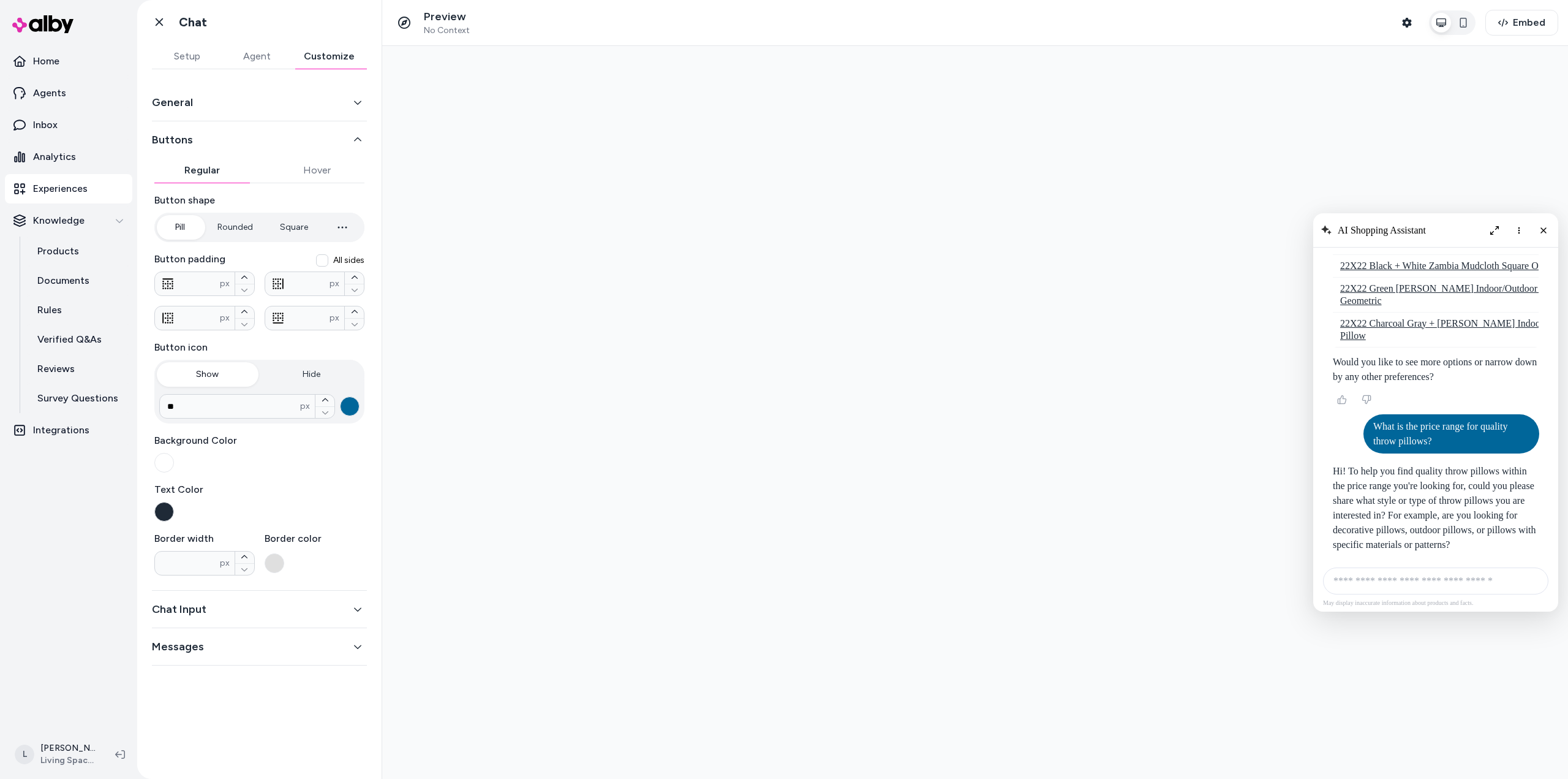
click at [195, 603] on button "Chat Input" at bounding box center [259, 609] width 215 height 17
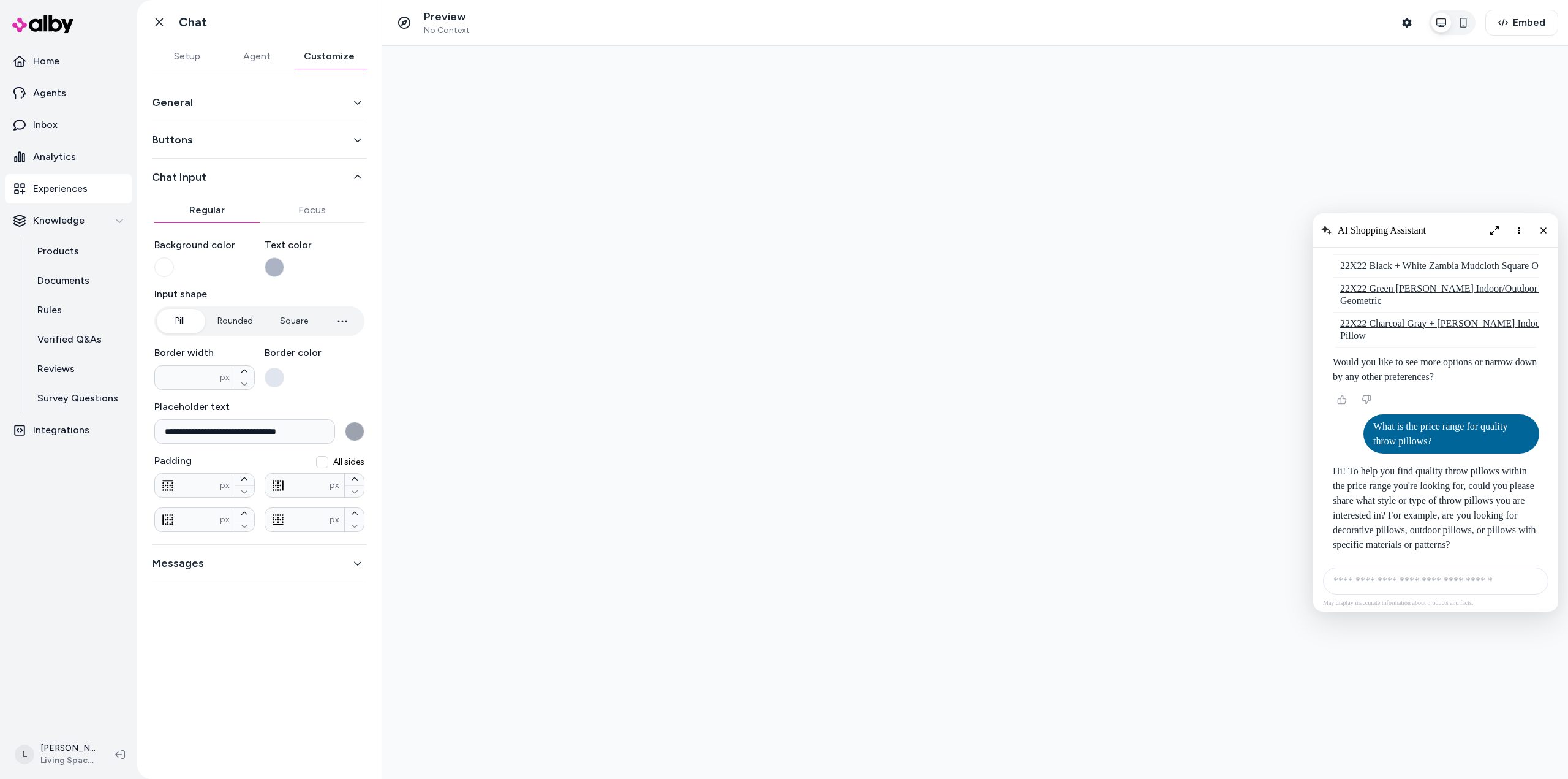
click at [227, 580] on div "Messages" at bounding box center [259, 563] width 215 height 38
click at [228, 565] on button "Messages" at bounding box center [259, 563] width 215 height 17
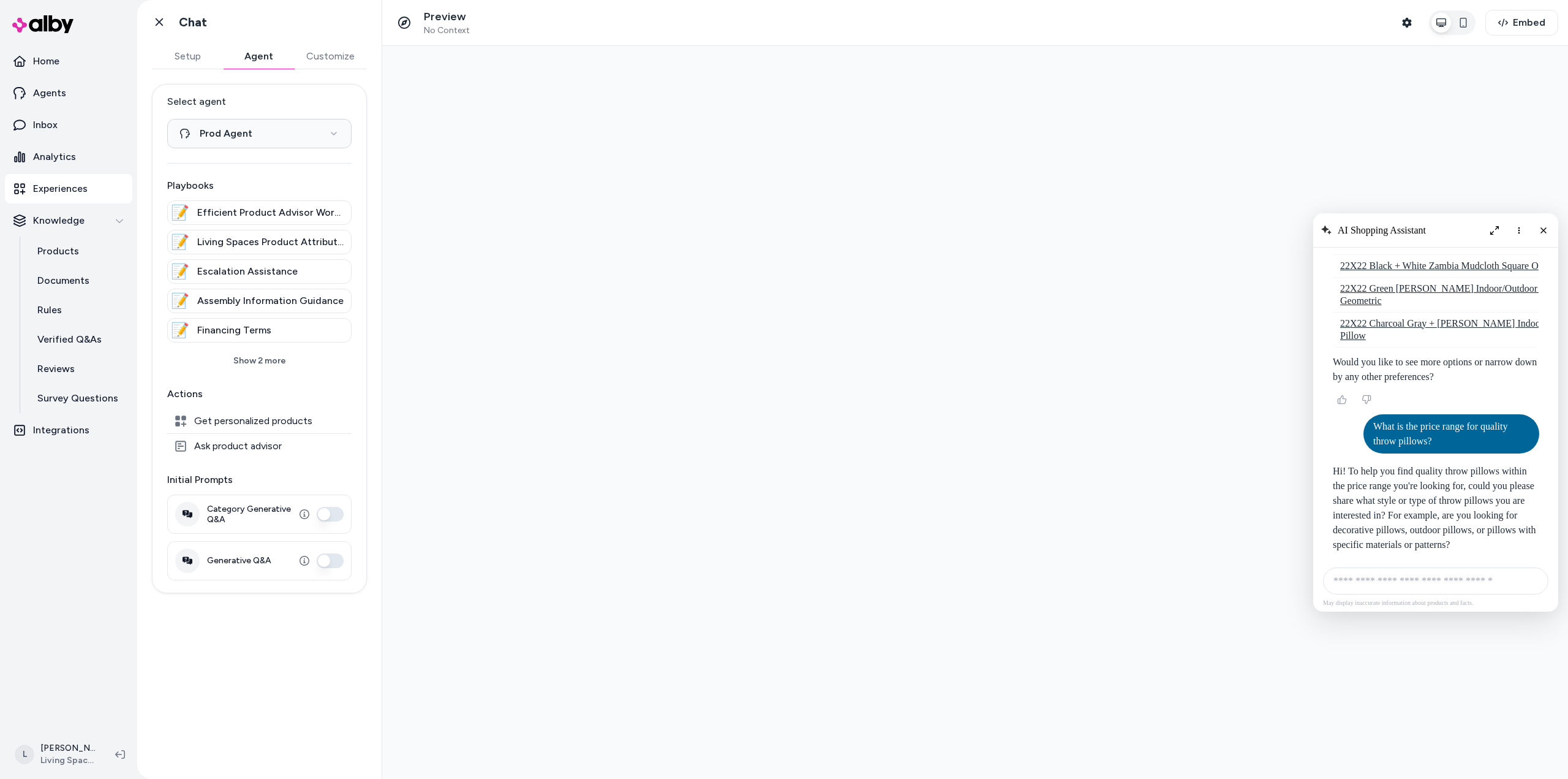
click at [250, 55] on button "Agent" at bounding box center [258, 57] width 71 height 25
click at [198, 57] on button "Setup" at bounding box center [187, 57] width 71 height 25
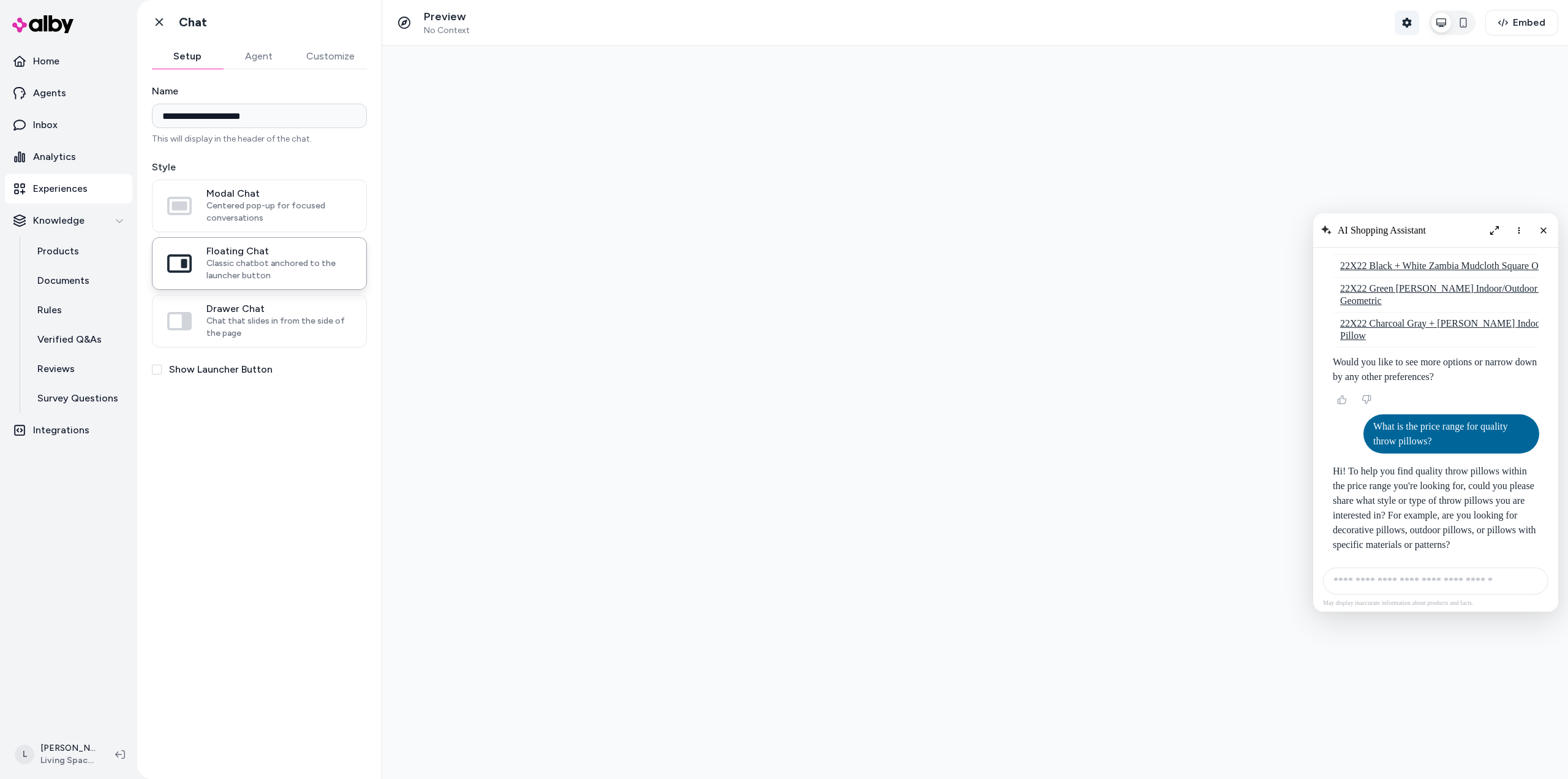
click at [1410, 22] on icon "button" at bounding box center [1406, 23] width 9 height 9
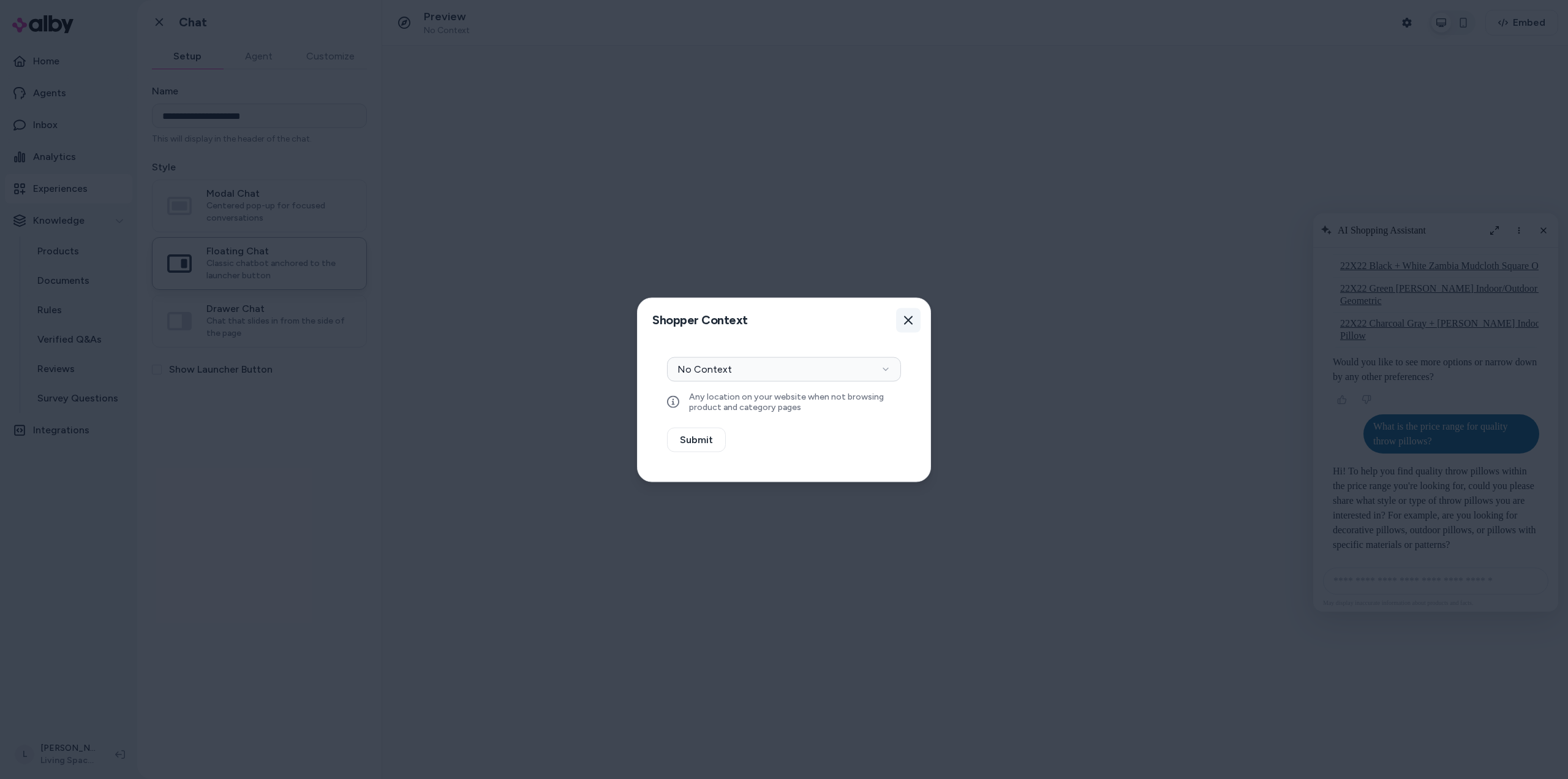
click at [906, 323] on icon "button" at bounding box center [908, 320] width 9 height 9
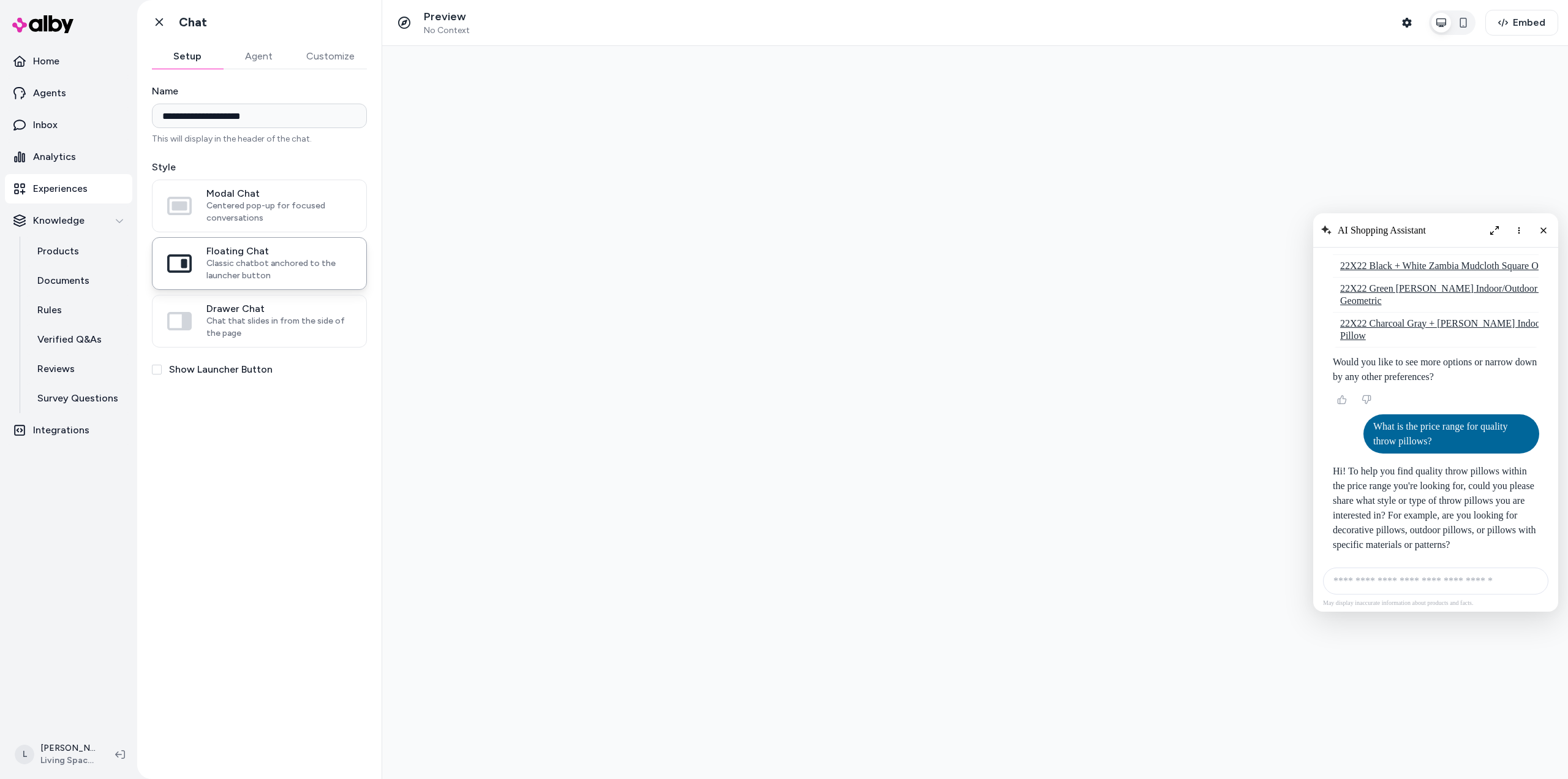
click at [79, 185] on p "Experiences" at bounding box center [60, 189] width 55 height 15
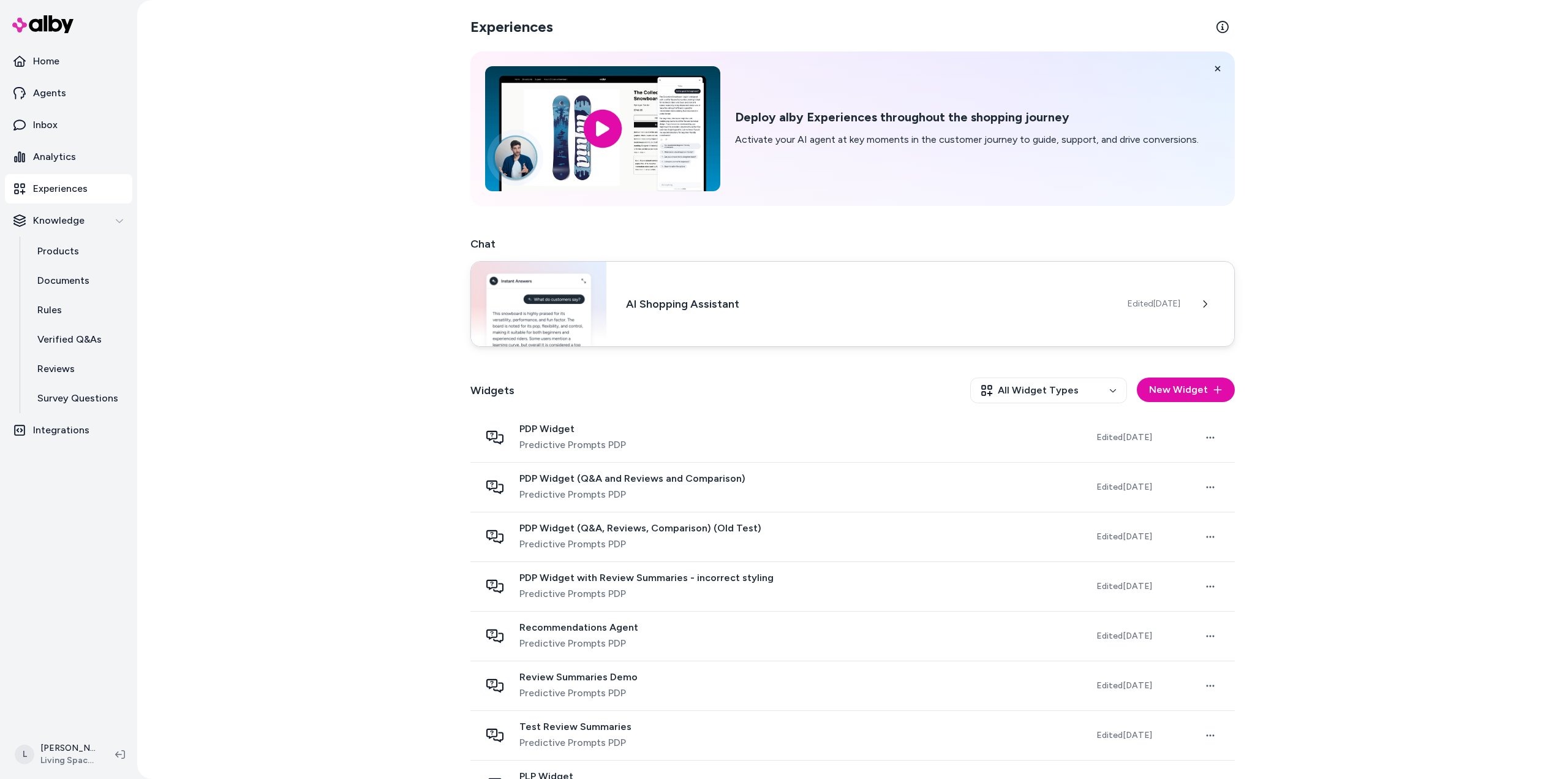
click at [1065, 296] on h3 "AI Shopping Assistant" at bounding box center [867, 303] width 482 height 17
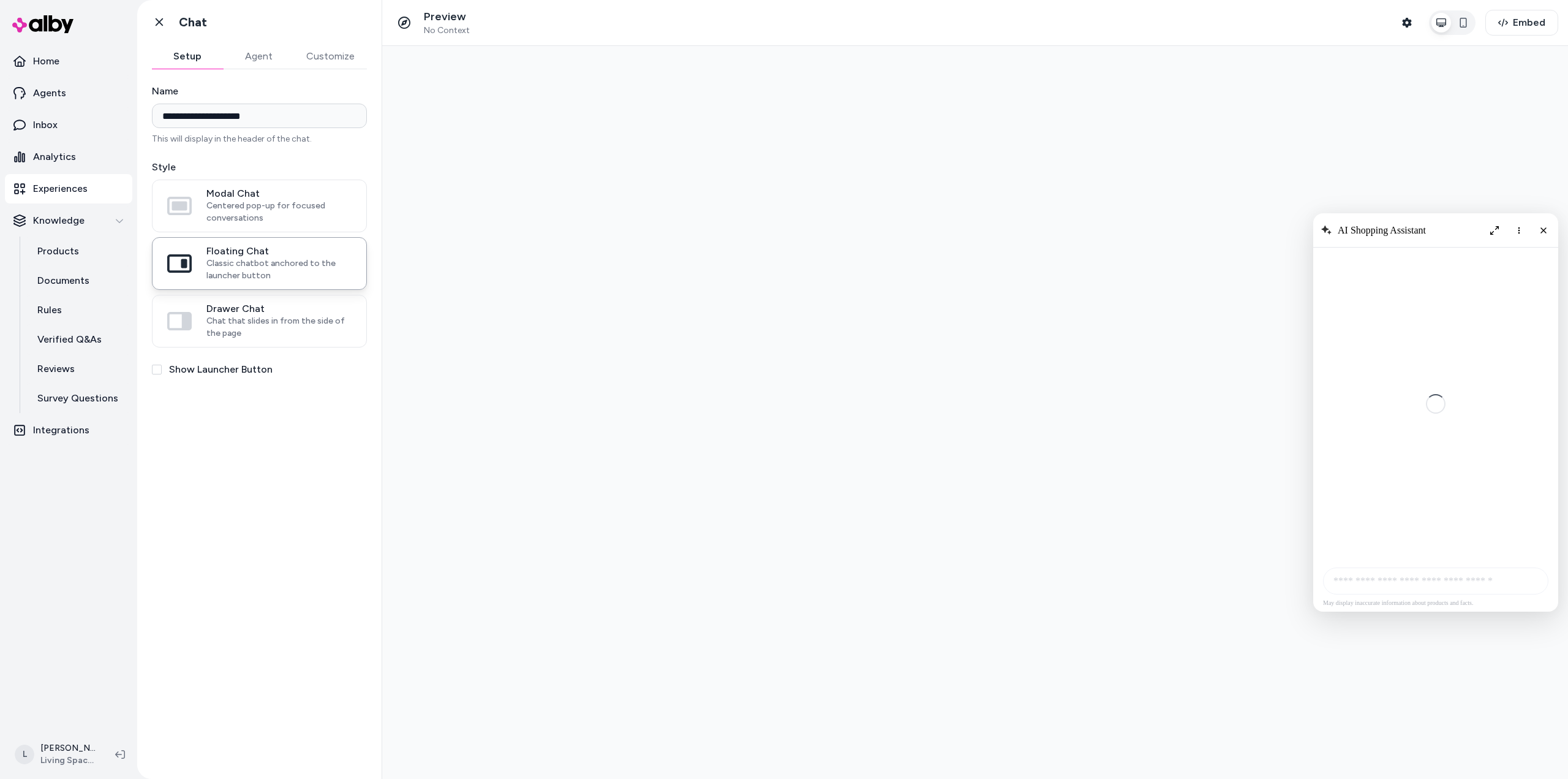
click at [252, 55] on button "Agent" at bounding box center [258, 57] width 71 height 25
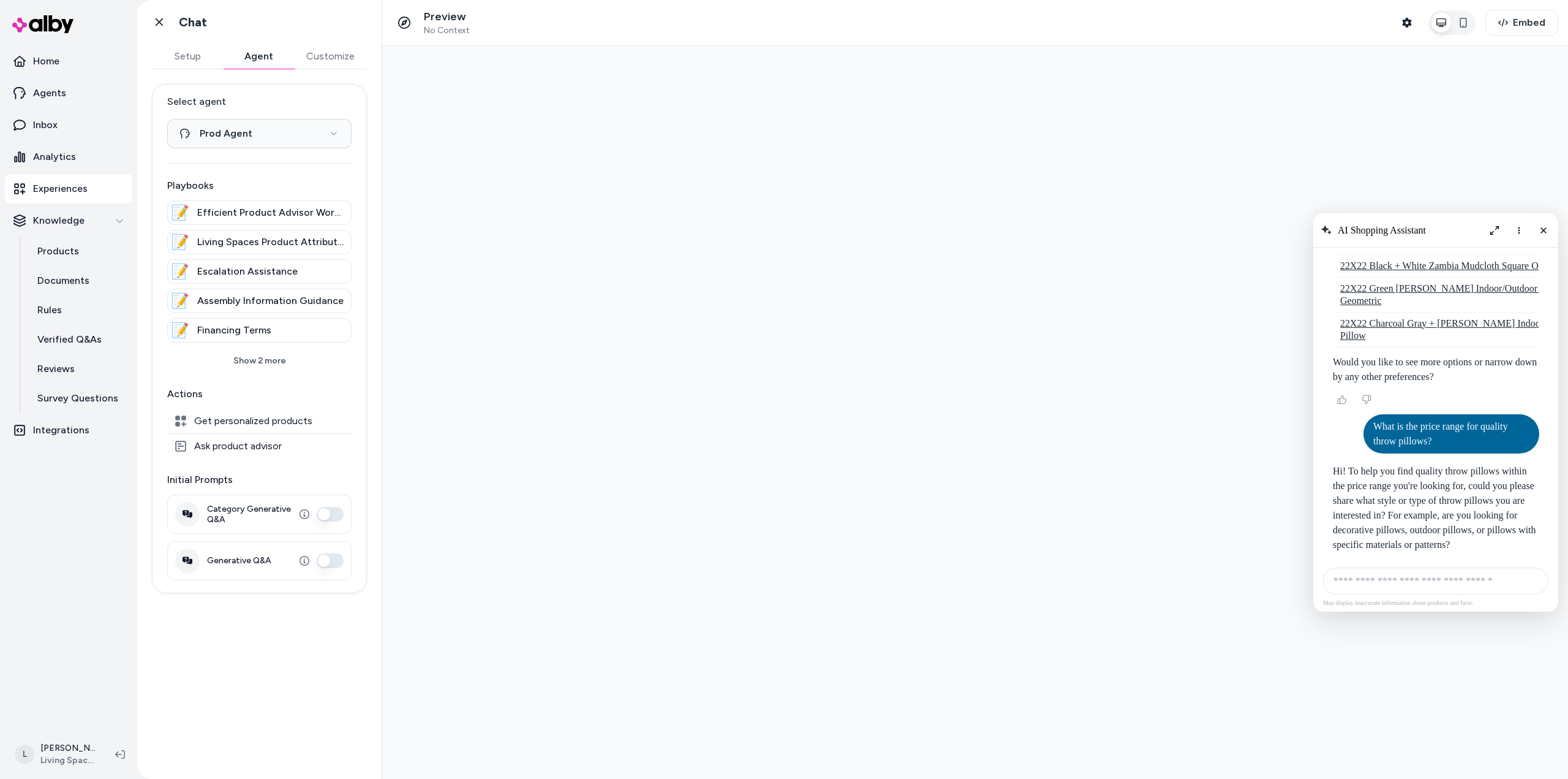
click at [318, 53] on button "Customize" at bounding box center [330, 57] width 73 height 25
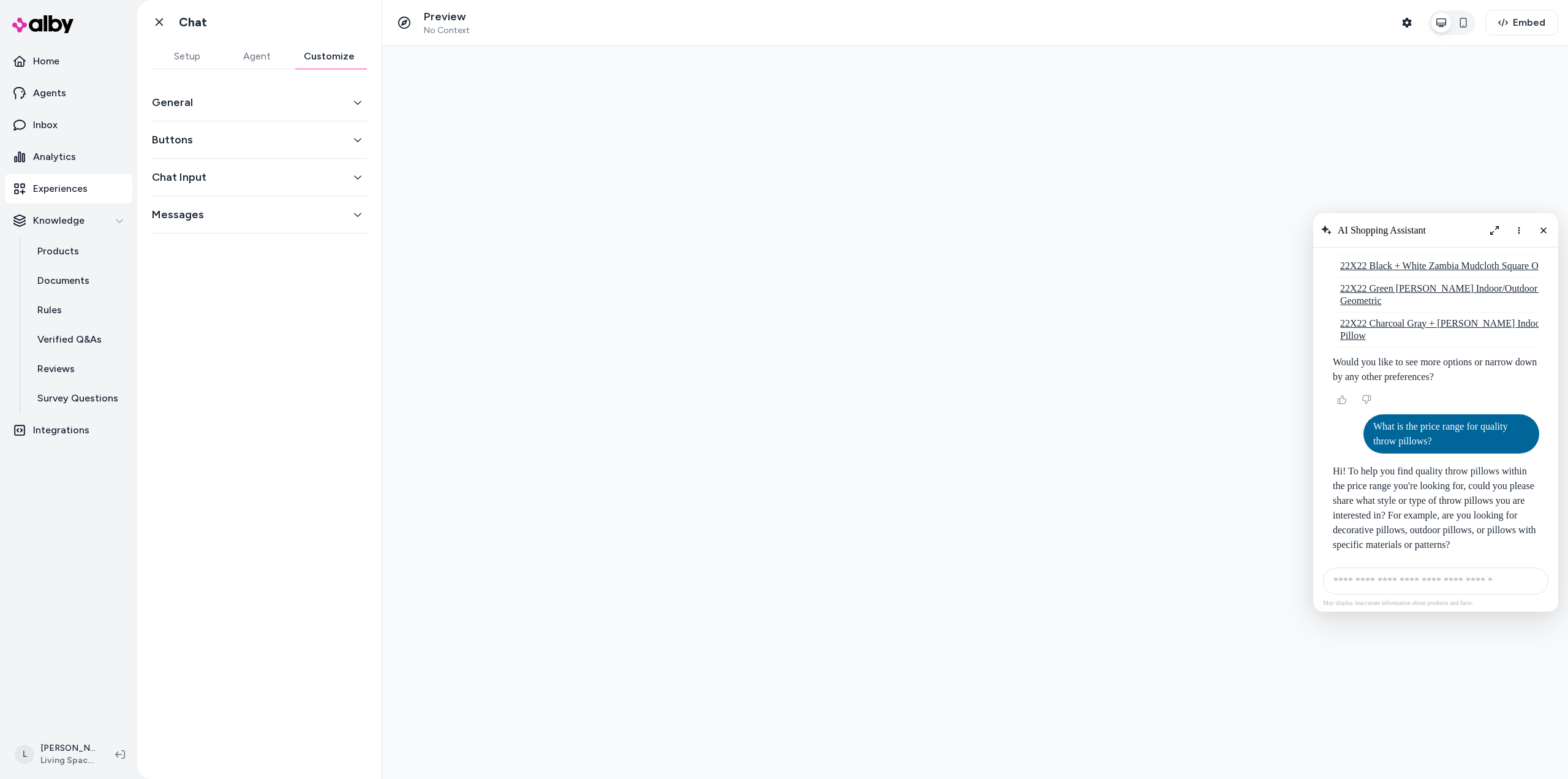
click at [272, 217] on button "Messages" at bounding box center [259, 215] width 215 height 17
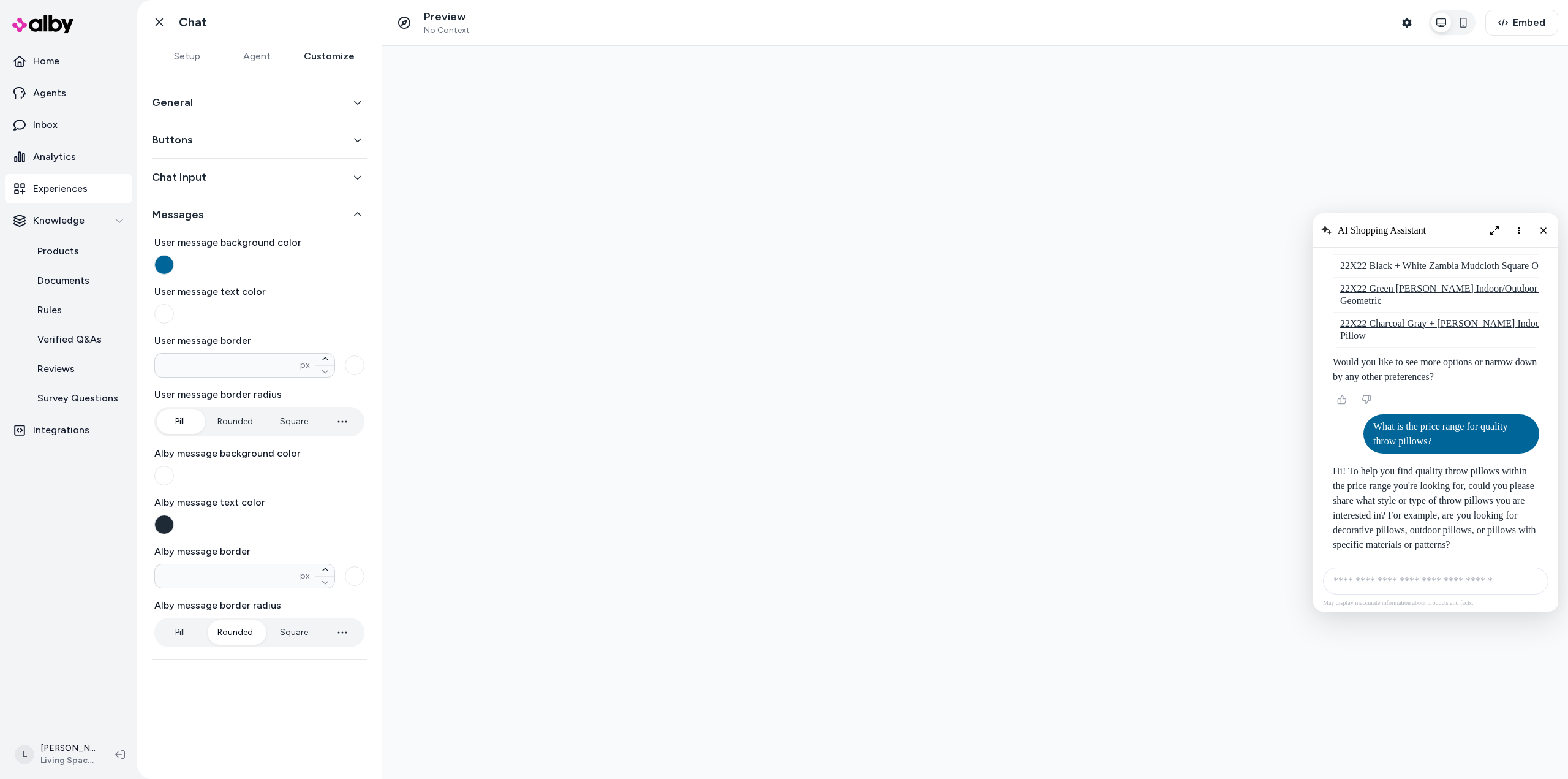
click at [241, 173] on button "Chat Input" at bounding box center [259, 177] width 215 height 17
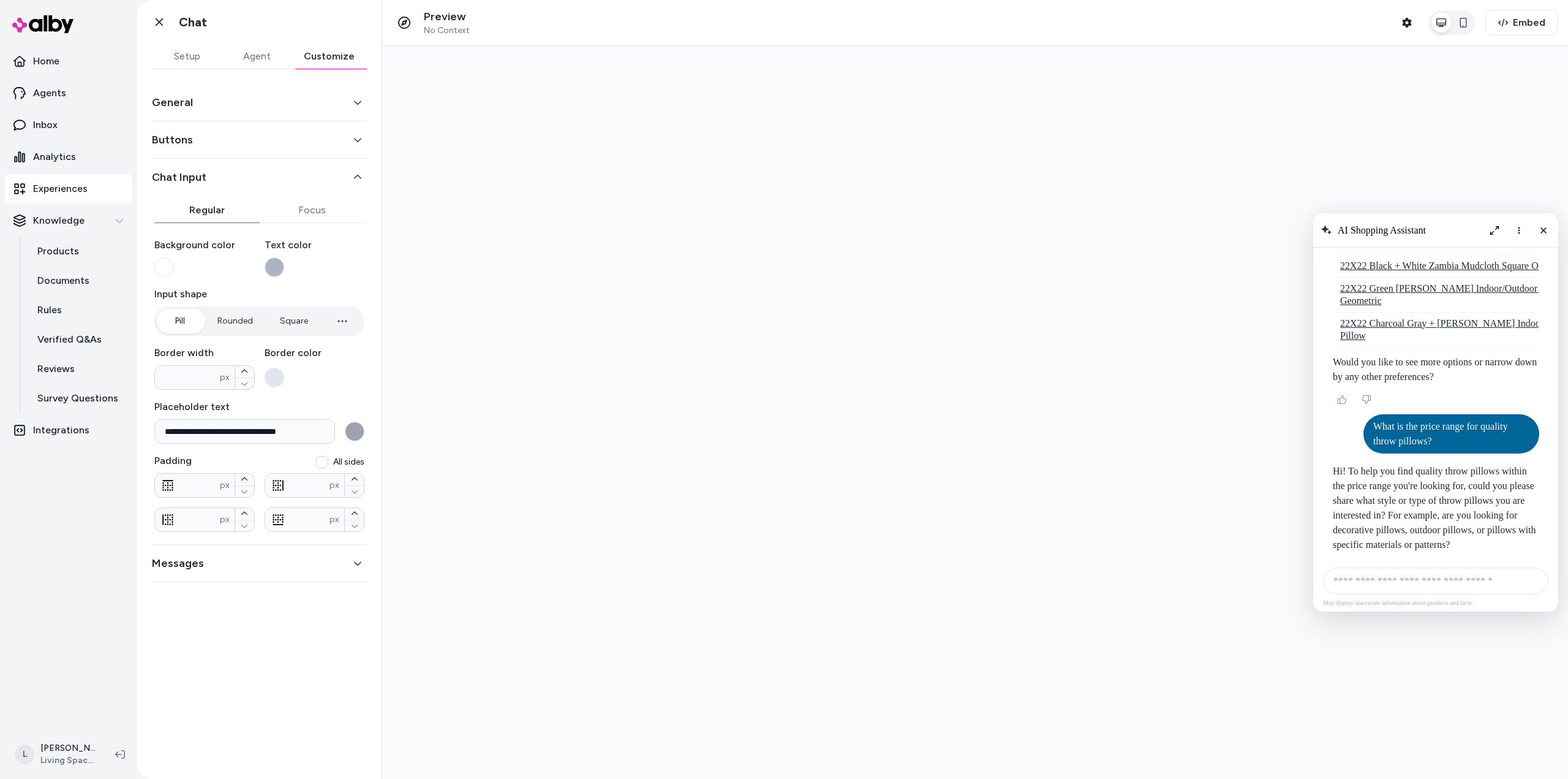
click at [230, 140] on button "Buttons" at bounding box center [259, 140] width 215 height 17
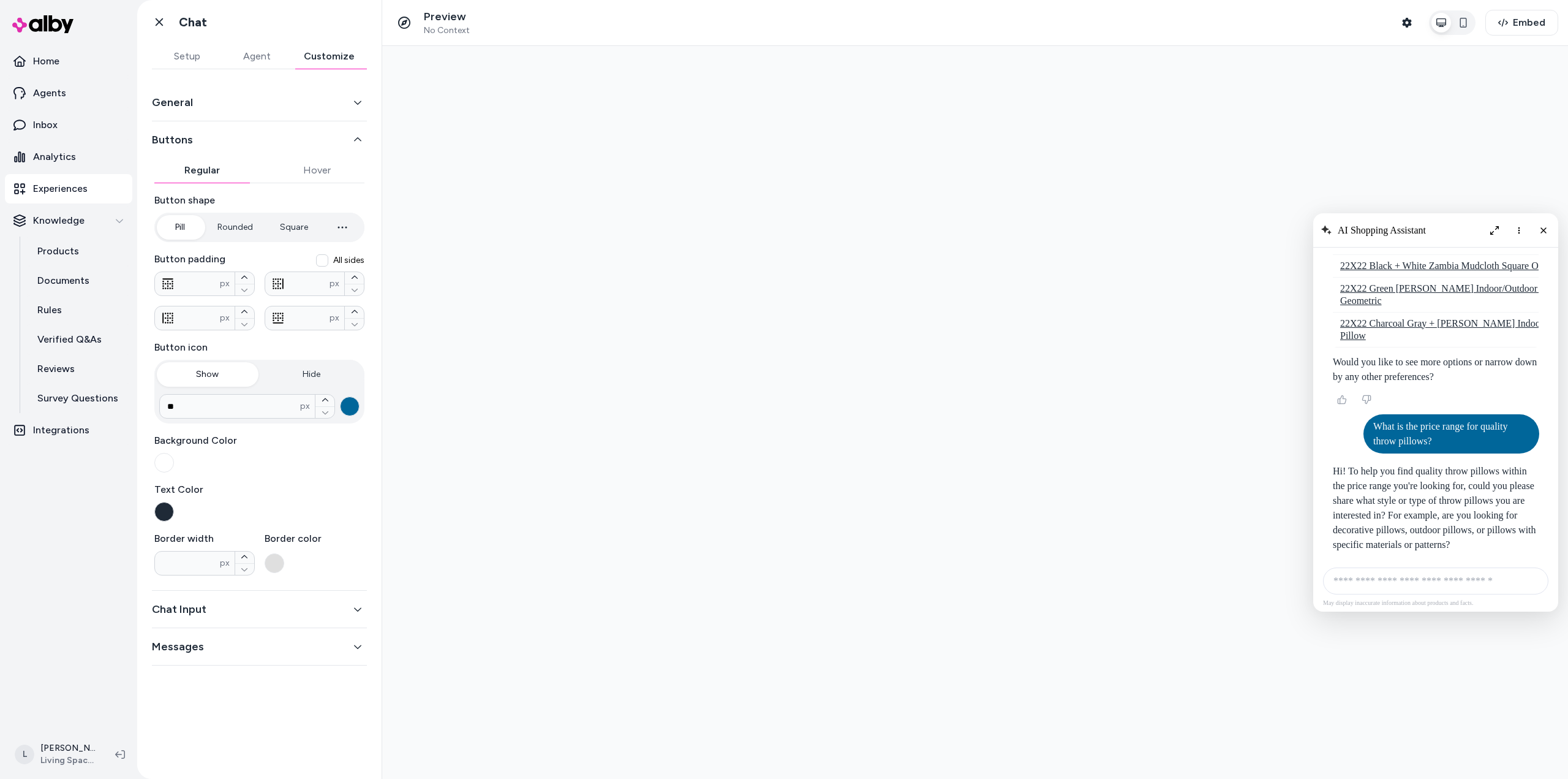
click at [233, 100] on button "General" at bounding box center [259, 102] width 215 height 17
